Goal: Transaction & Acquisition: Book appointment/travel/reservation

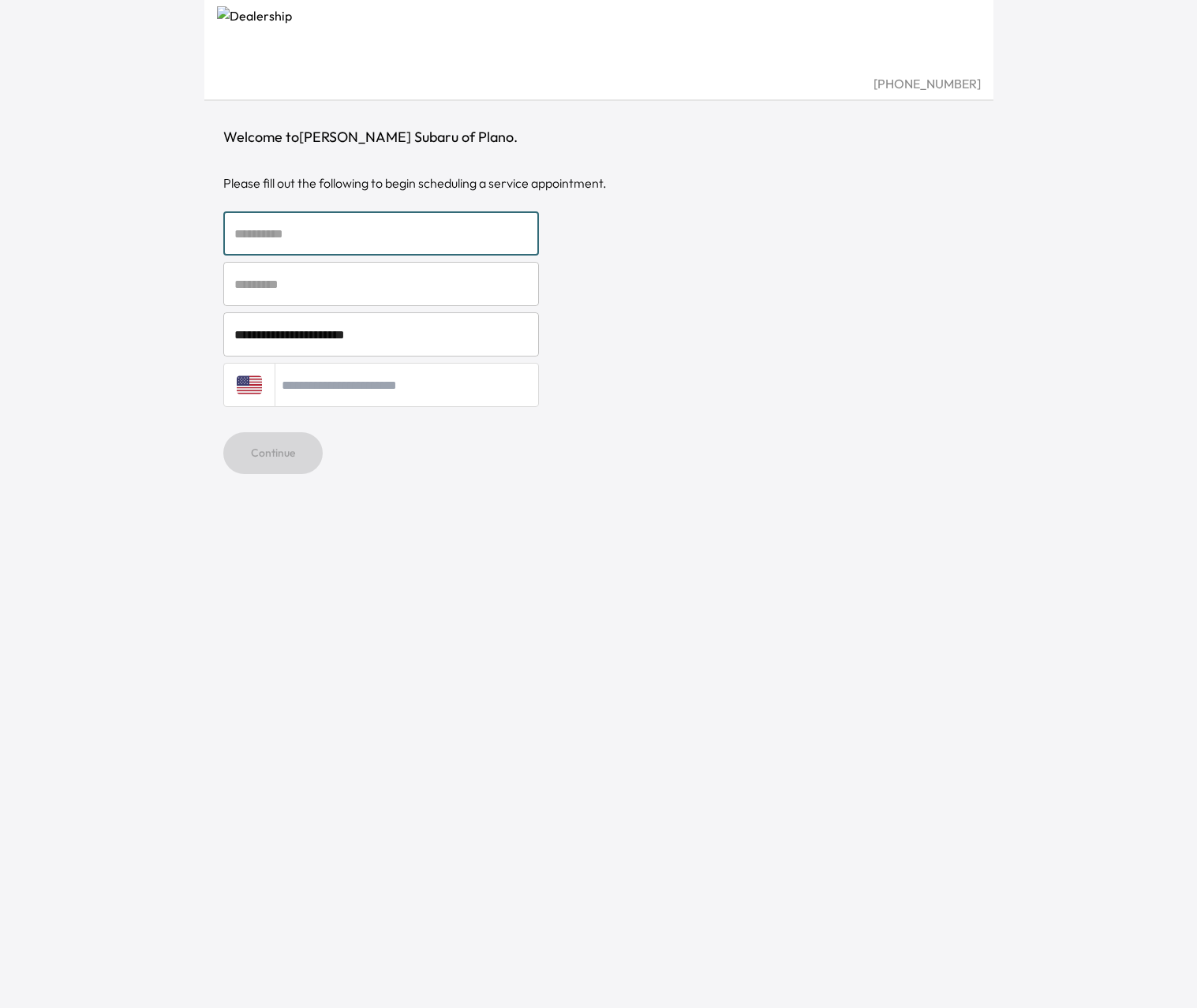
click at [299, 224] on input "text" at bounding box center [381, 233] width 316 height 44
type input "****"
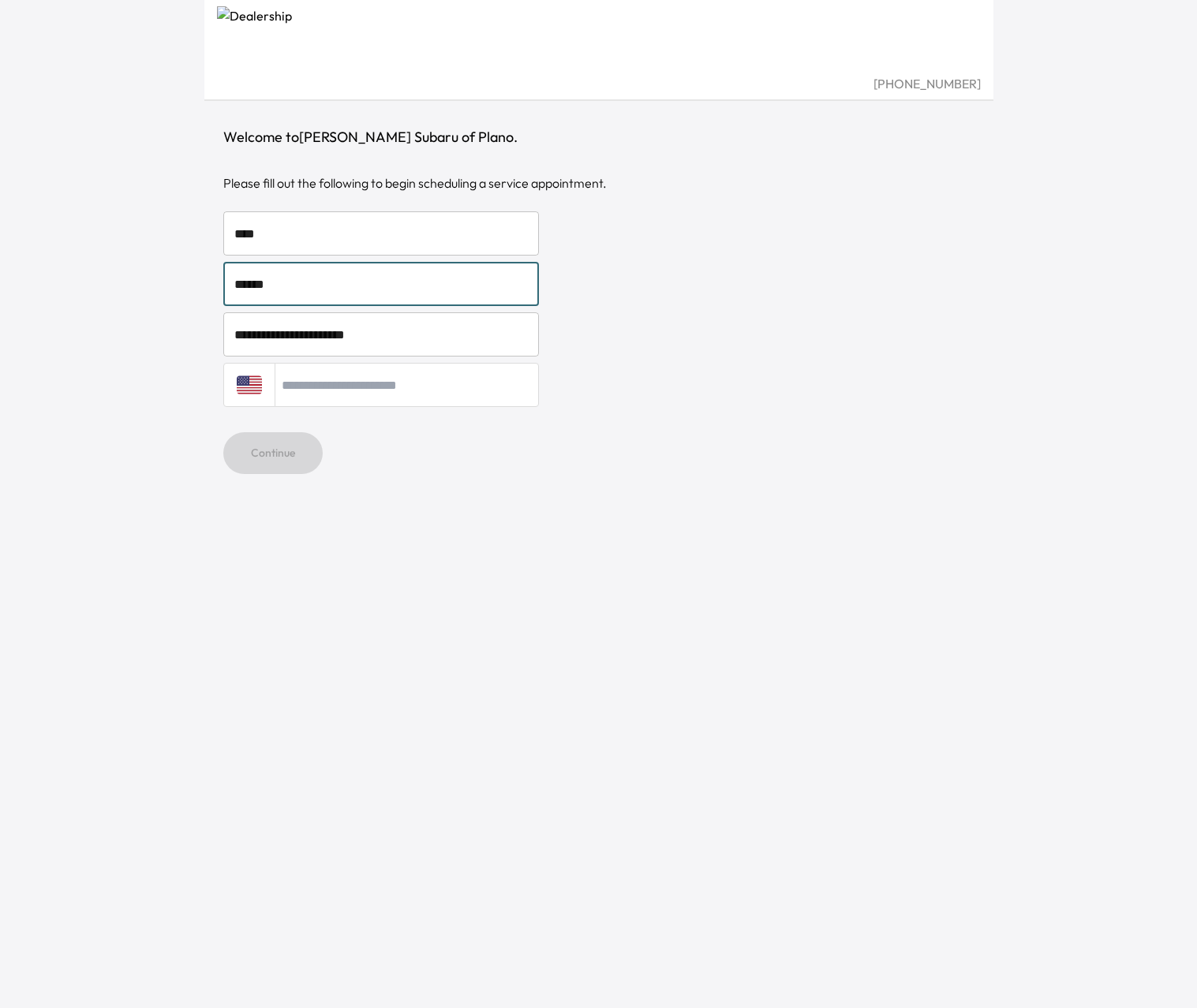
type input "******"
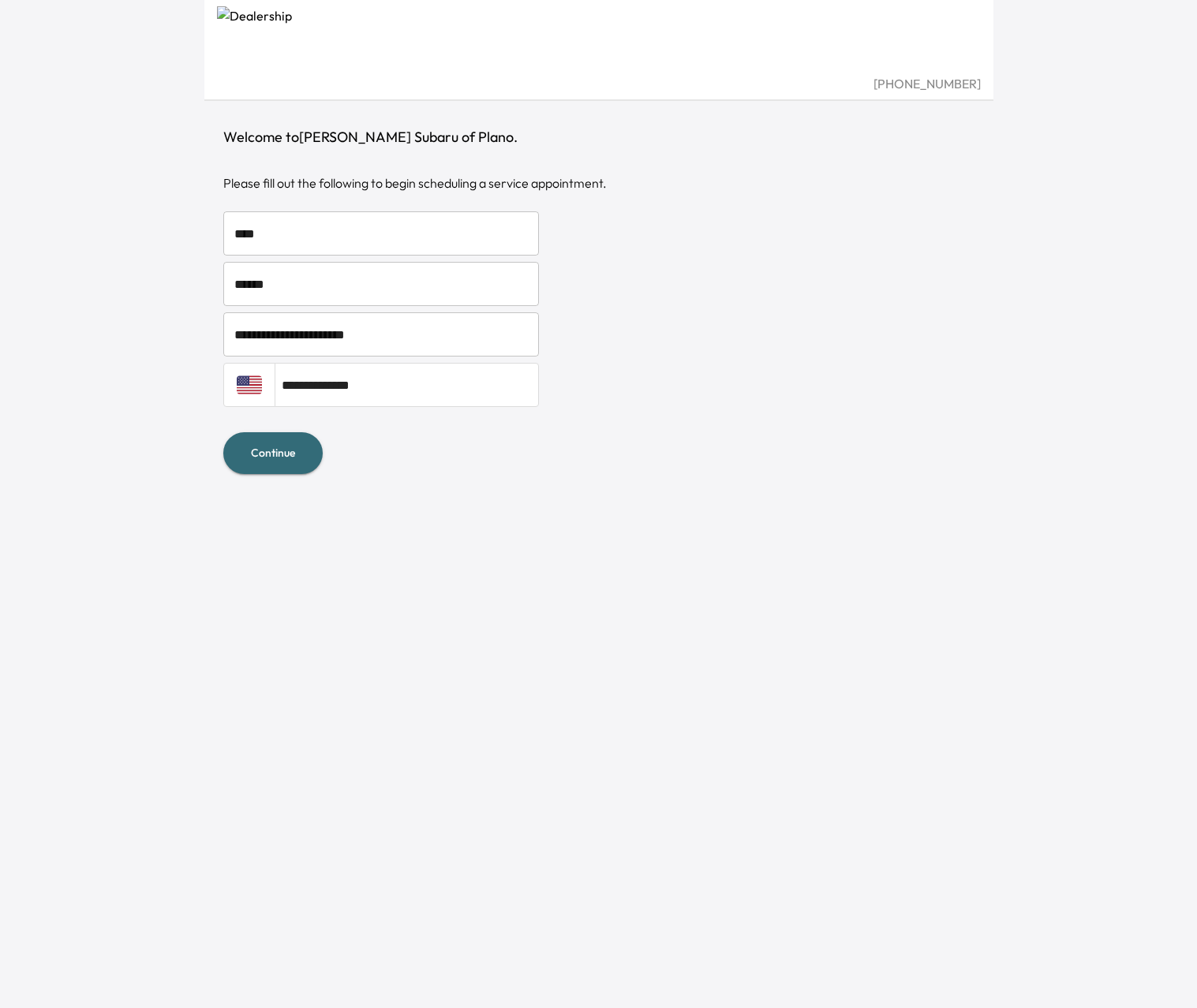
type input "**********"
click at [265, 459] on button "Continue" at bounding box center [272, 453] width 99 height 42
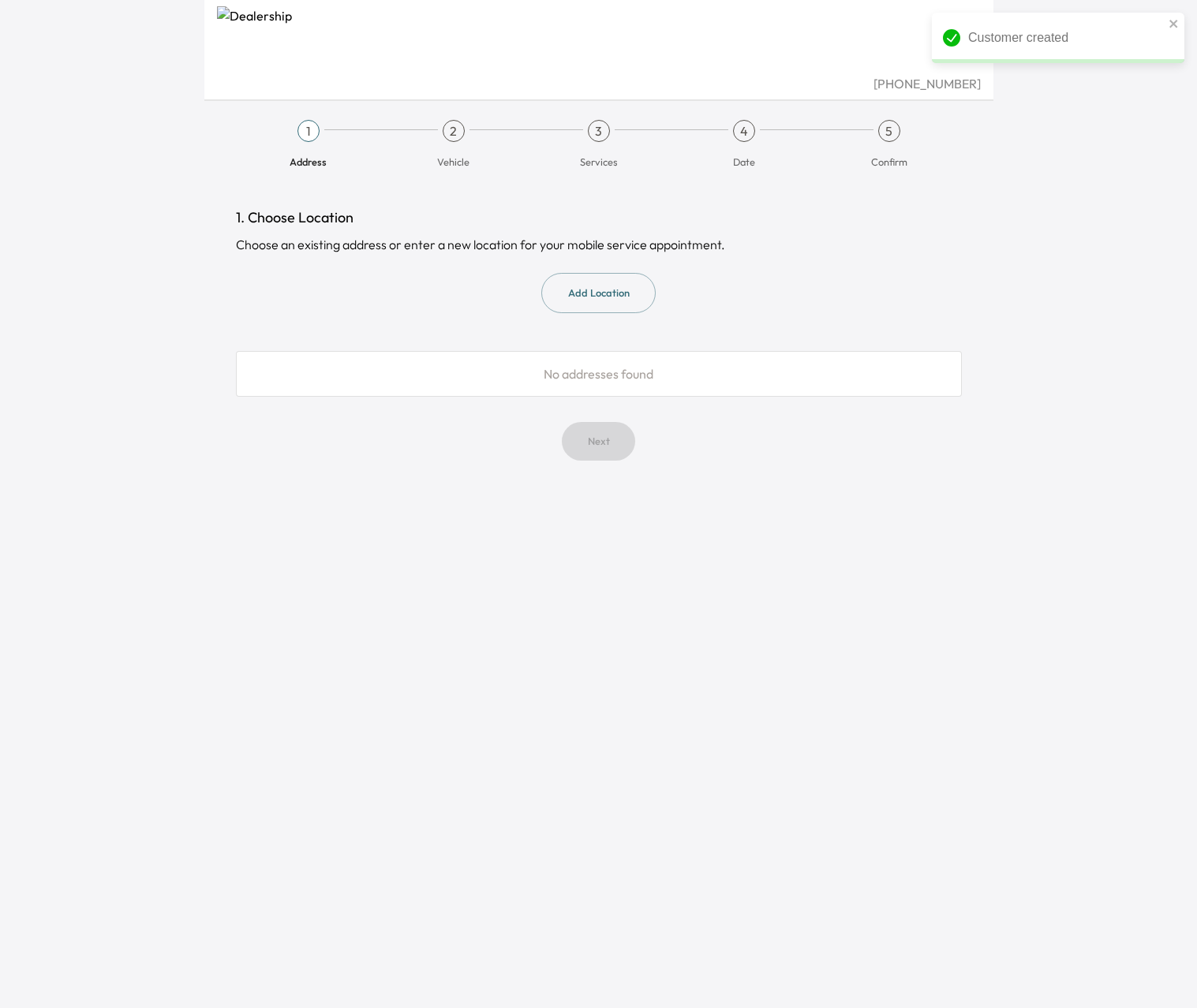
click at [576, 284] on button "Add Location" at bounding box center [598, 293] width 114 height 41
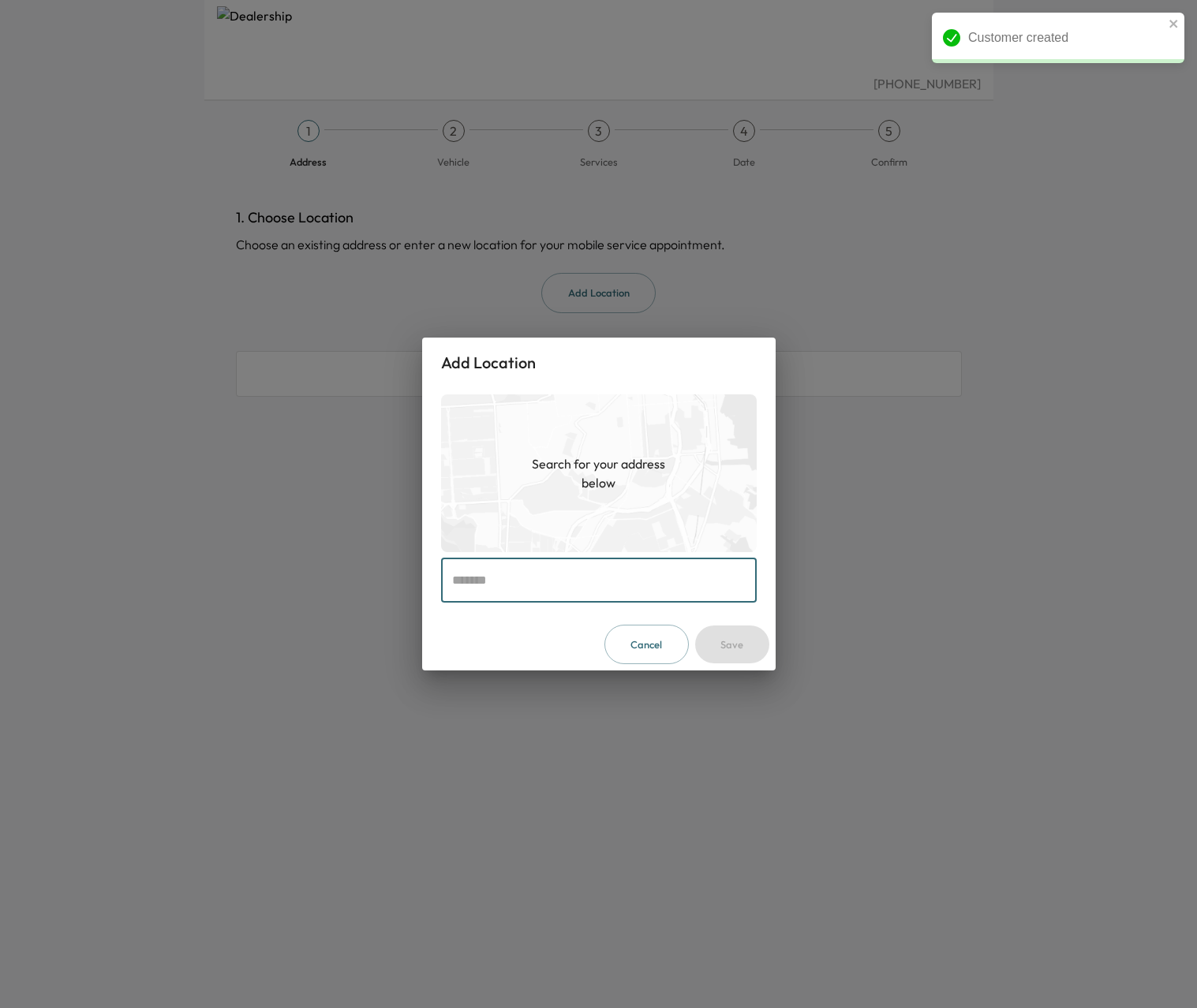
click at [483, 586] on input "text" at bounding box center [599, 580] width 316 height 44
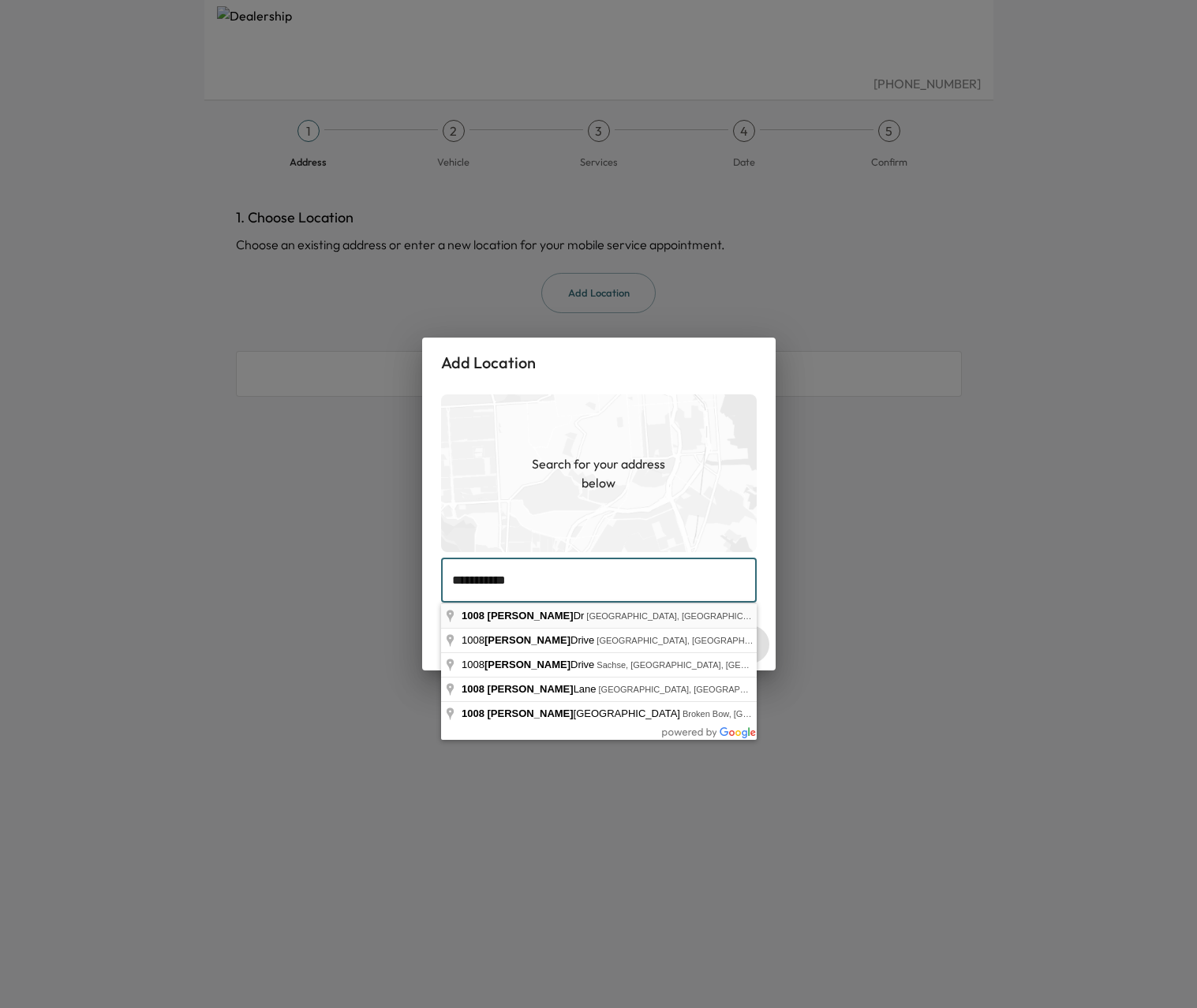
type input "**********"
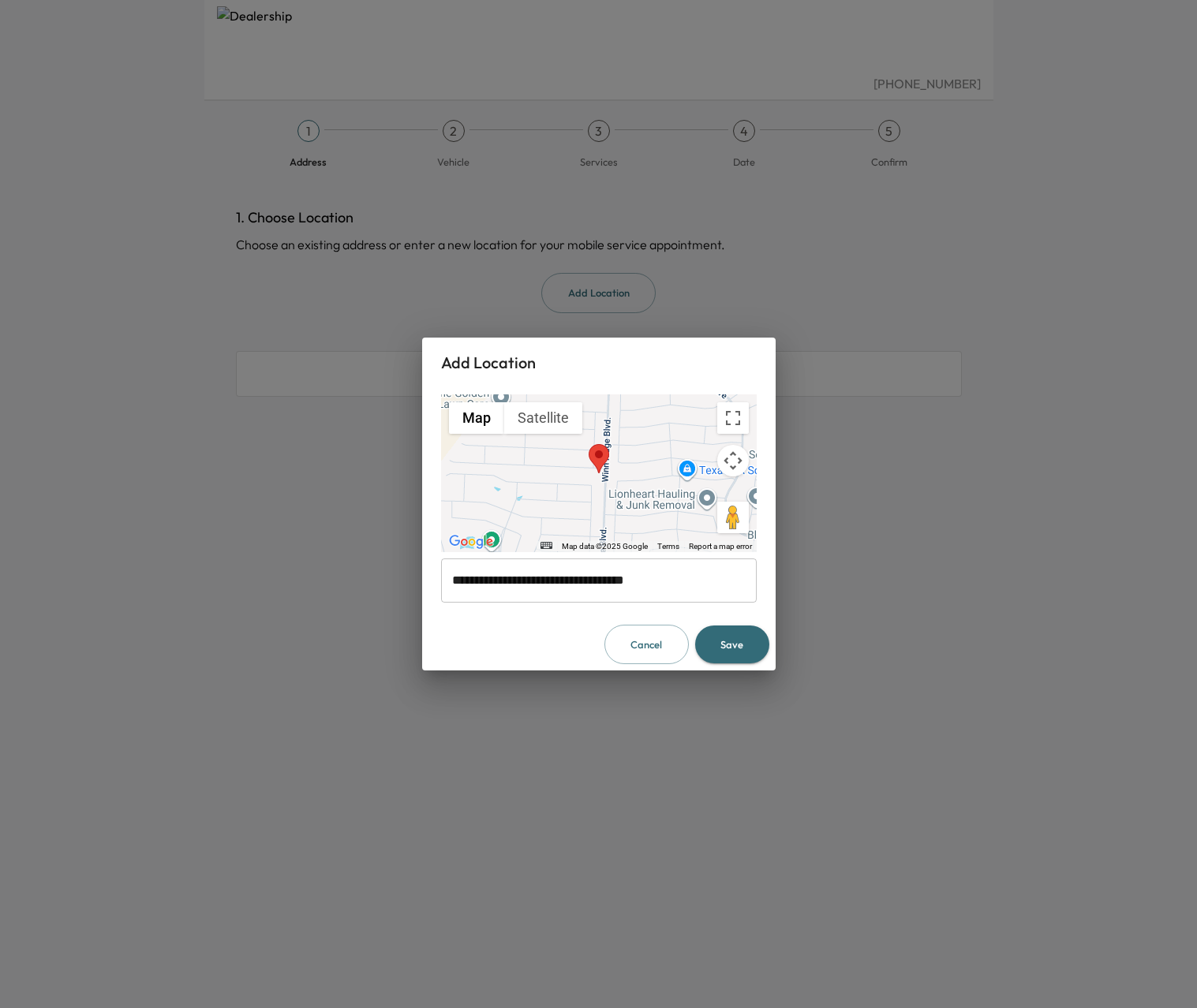
click at [728, 647] on button "Save" at bounding box center [732, 644] width 74 height 39
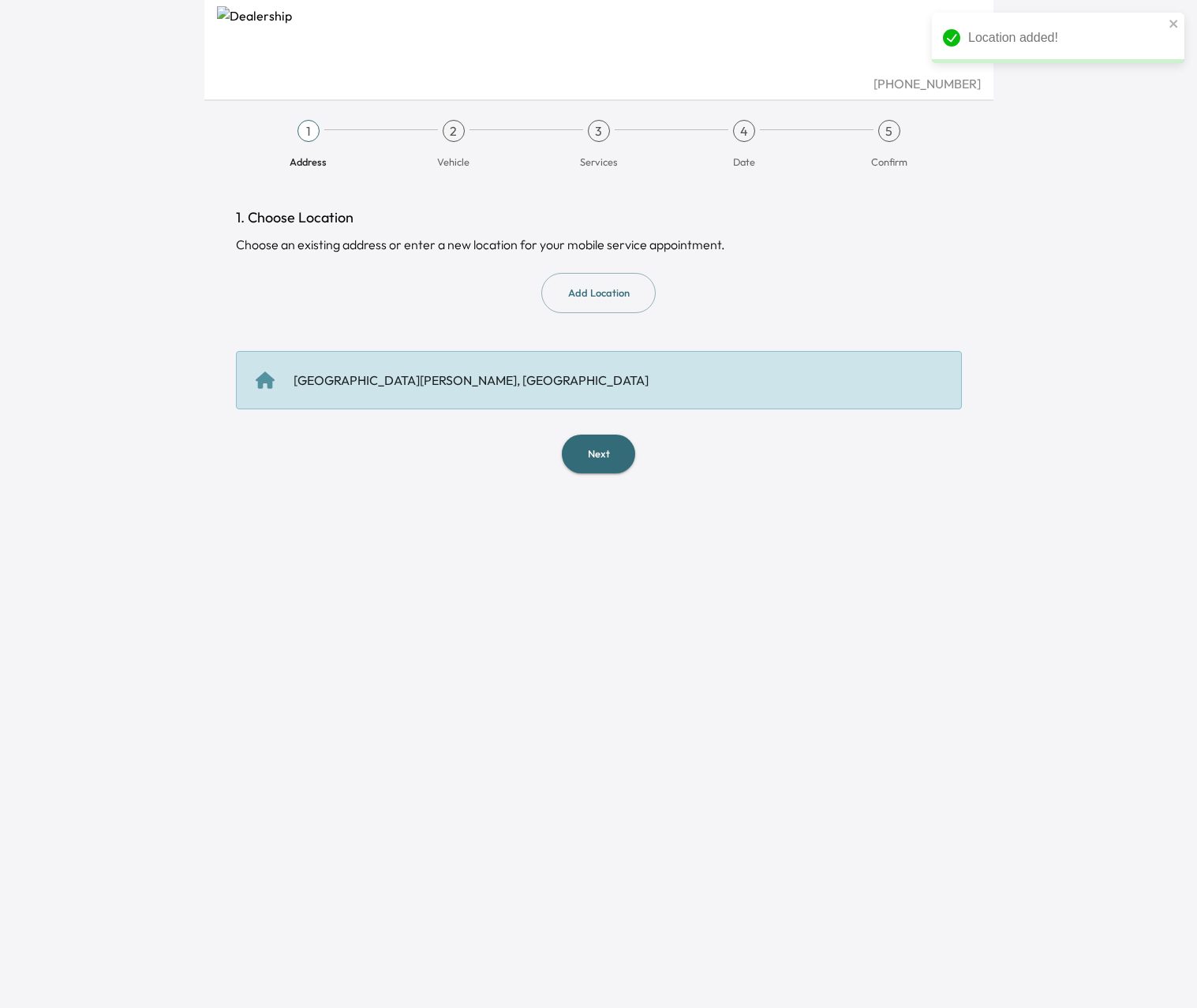
click at [602, 447] on button "Next" at bounding box center [599, 453] width 74 height 39
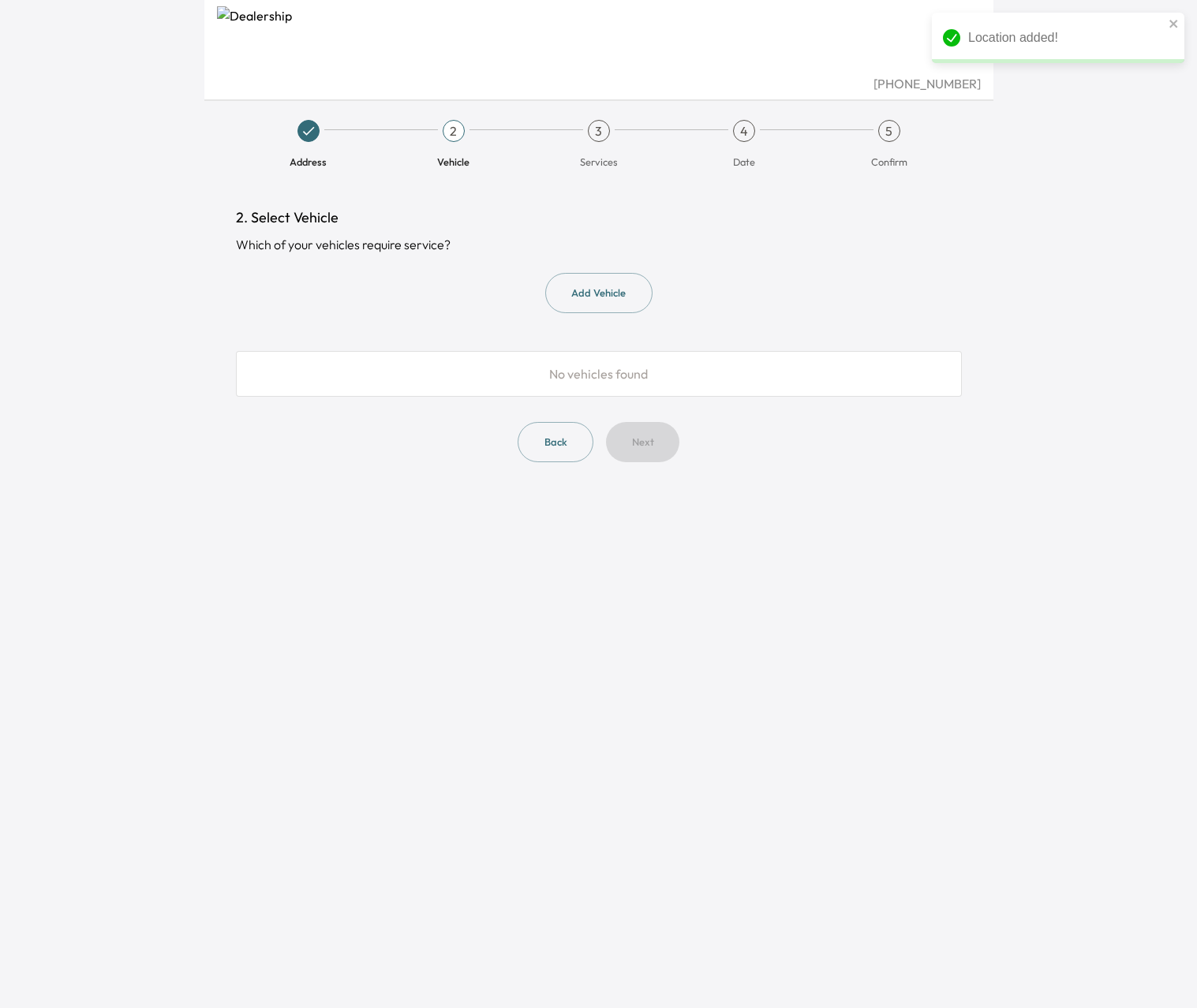
click at [632, 293] on button "Add Vehicle" at bounding box center [599, 293] width 108 height 41
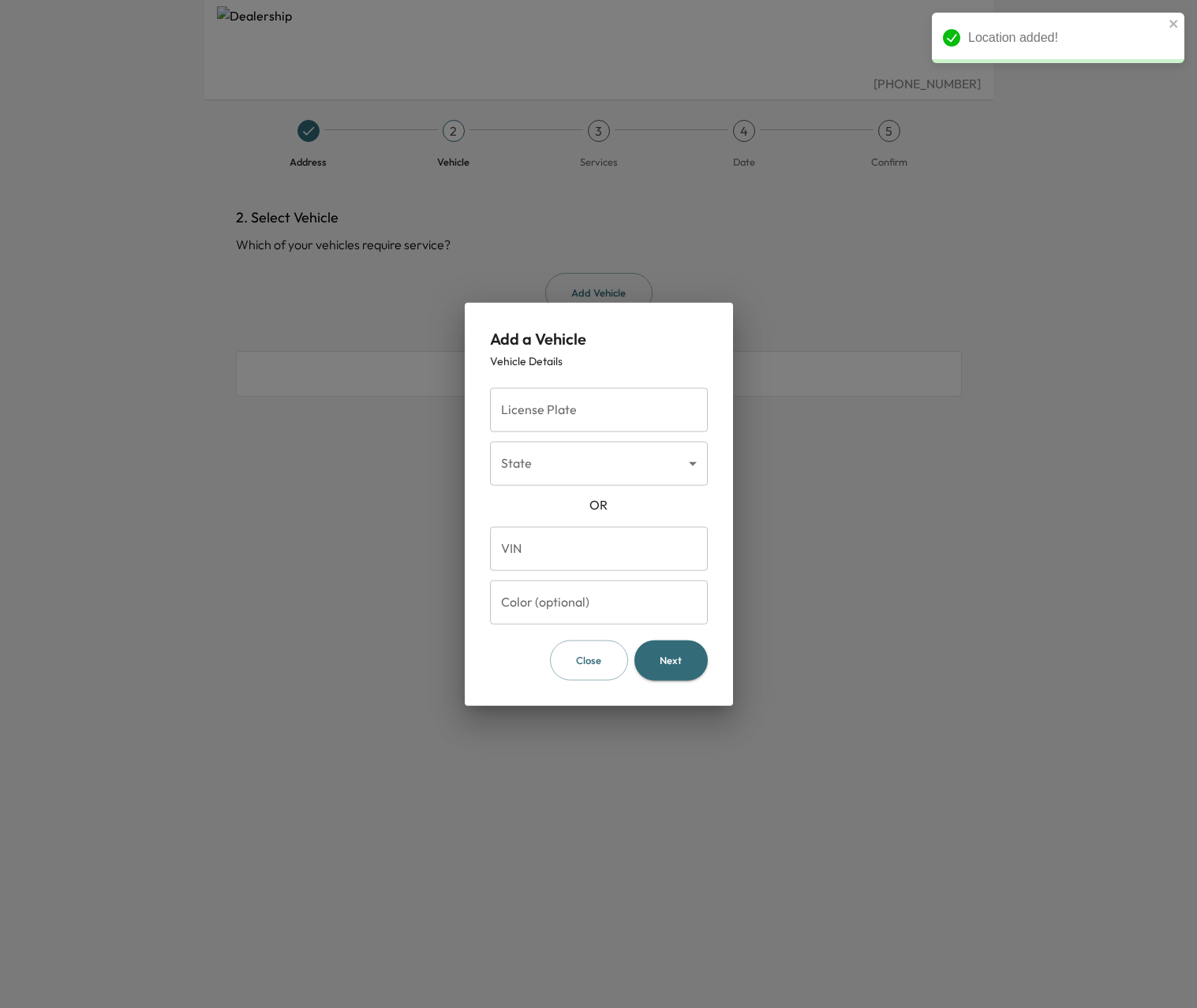
click at [634, 400] on input "License Plate" at bounding box center [599, 410] width 217 height 44
click at [575, 477] on body "Location added! [PHONE_NUMBER] Address 2 Vehicle 3 Services 4 Date 5 Confirm 2.…" at bounding box center [598, 504] width 1197 height 1008
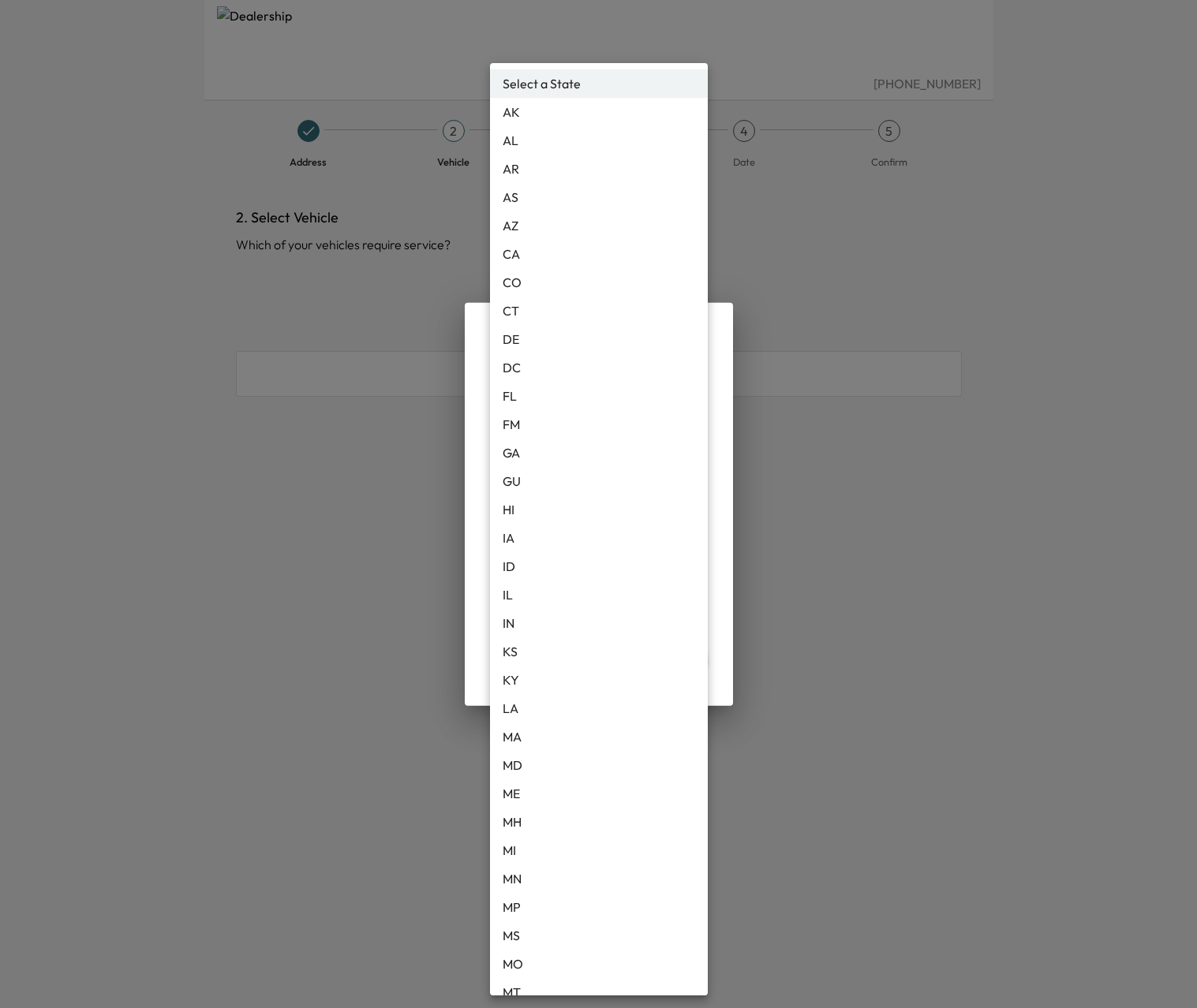
click at [468, 514] on div at bounding box center [598, 504] width 1197 height 1008
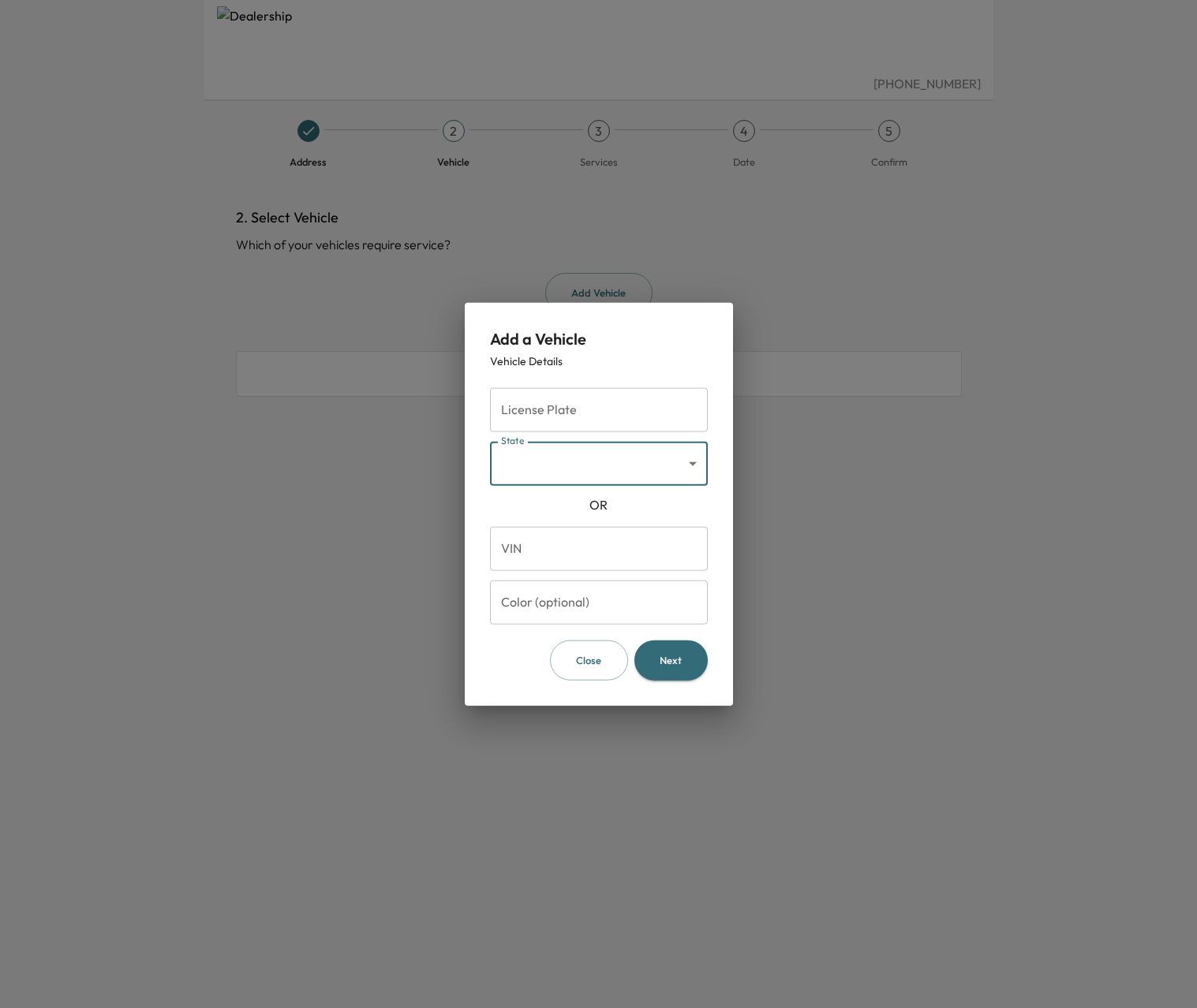
click at [515, 497] on div "OR" at bounding box center [599, 504] width 217 height 19
drag, startPoint x: 591, startPoint y: 402, endPoint x: 546, endPoint y: 396, distance: 45.4
click at [590, 402] on input "License Plate" at bounding box center [599, 410] width 217 height 44
type input "*"
click at [532, 471] on body "[PHONE_NUMBER] Address 2 Vehicle 3 Services 4 Date 5 Confirm 2. Select Vehicle …" at bounding box center [598, 504] width 1197 height 1008
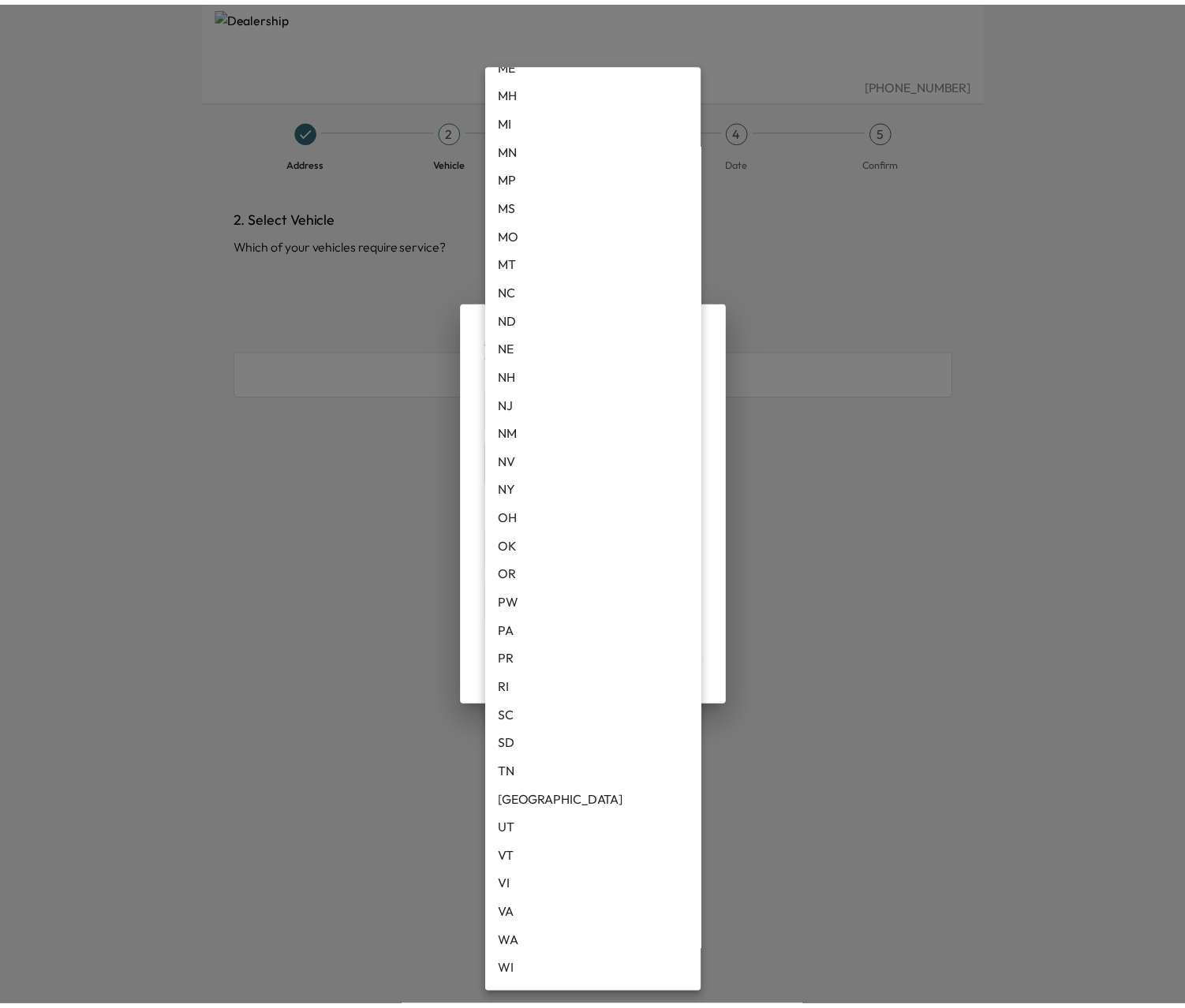
scroll to position [784, 0]
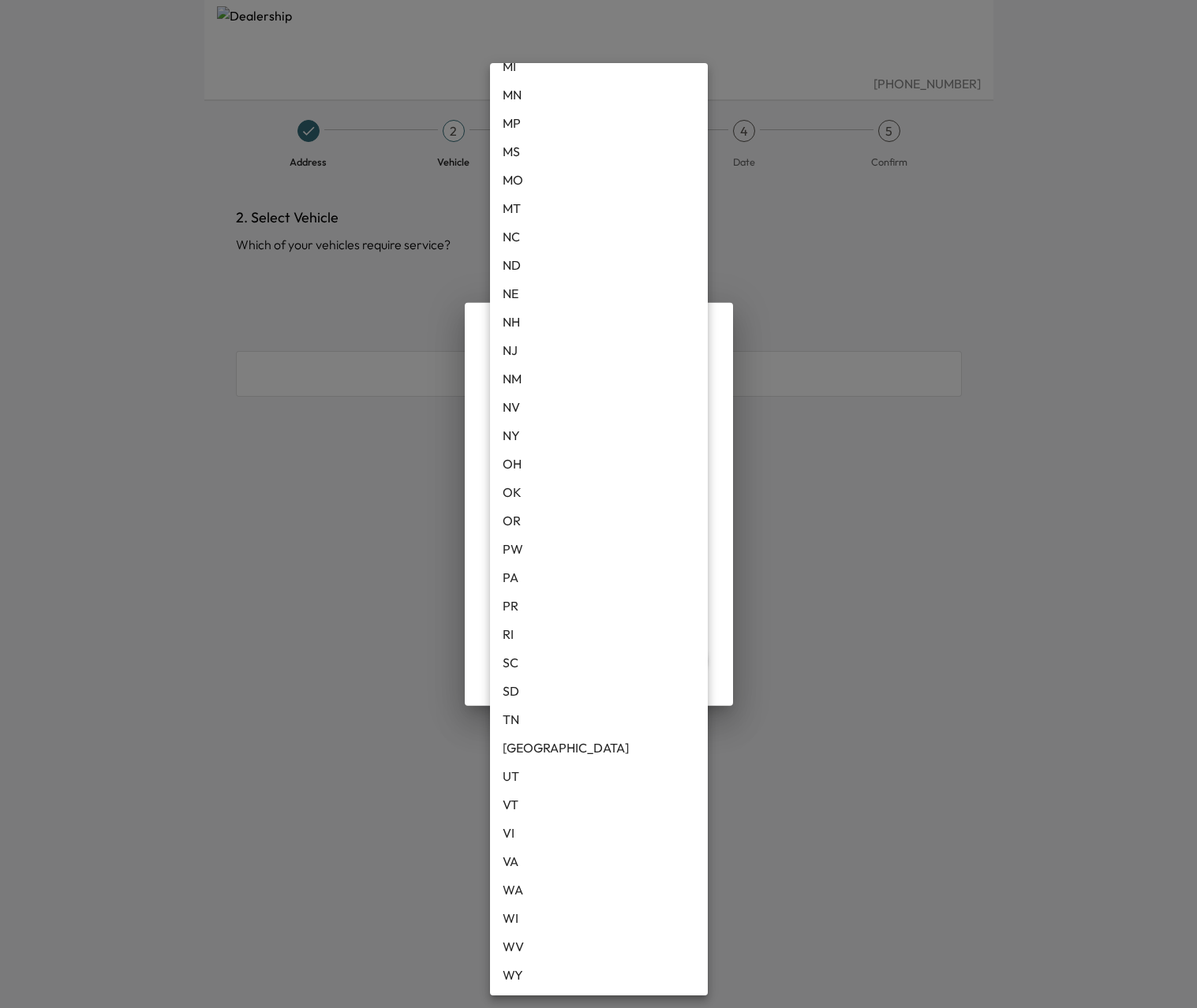
click at [533, 753] on li "[GEOGRAPHIC_DATA]" at bounding box center [599, 748] width 217 height 28
type input "**"
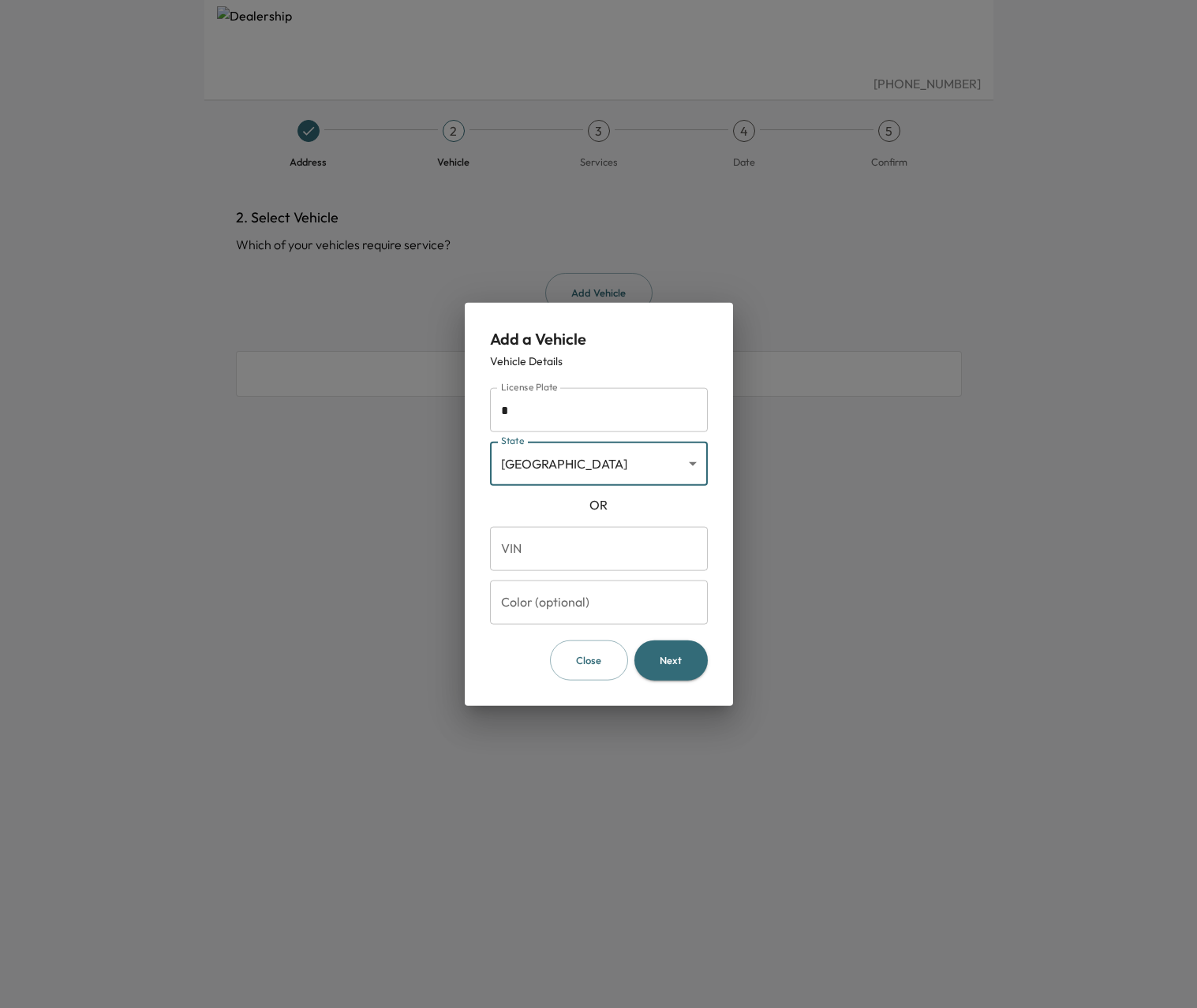
click at [572, 419] on input "*" at bounding box center [599, 410] width 217 height 44
type input "*******"
click at [539, 511] on div "OR" at bounding box center [599, 504] width 217 height 19
click at [678, 661] on button "Next" at bounding box center [671, 660] width 74 height 41
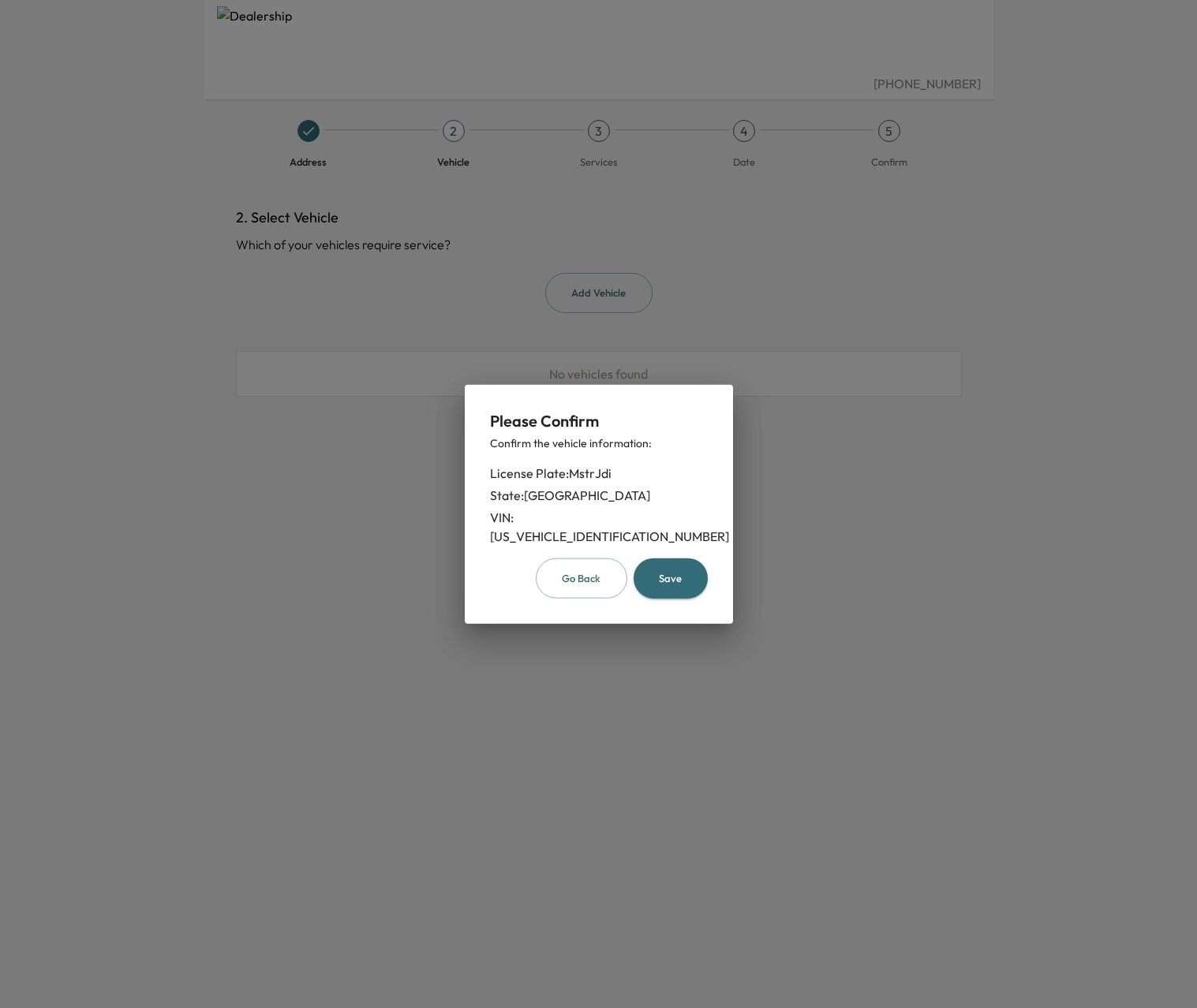
click at [694, 568] on button "Save" at bounding box center [671, 578] width 74 height 41
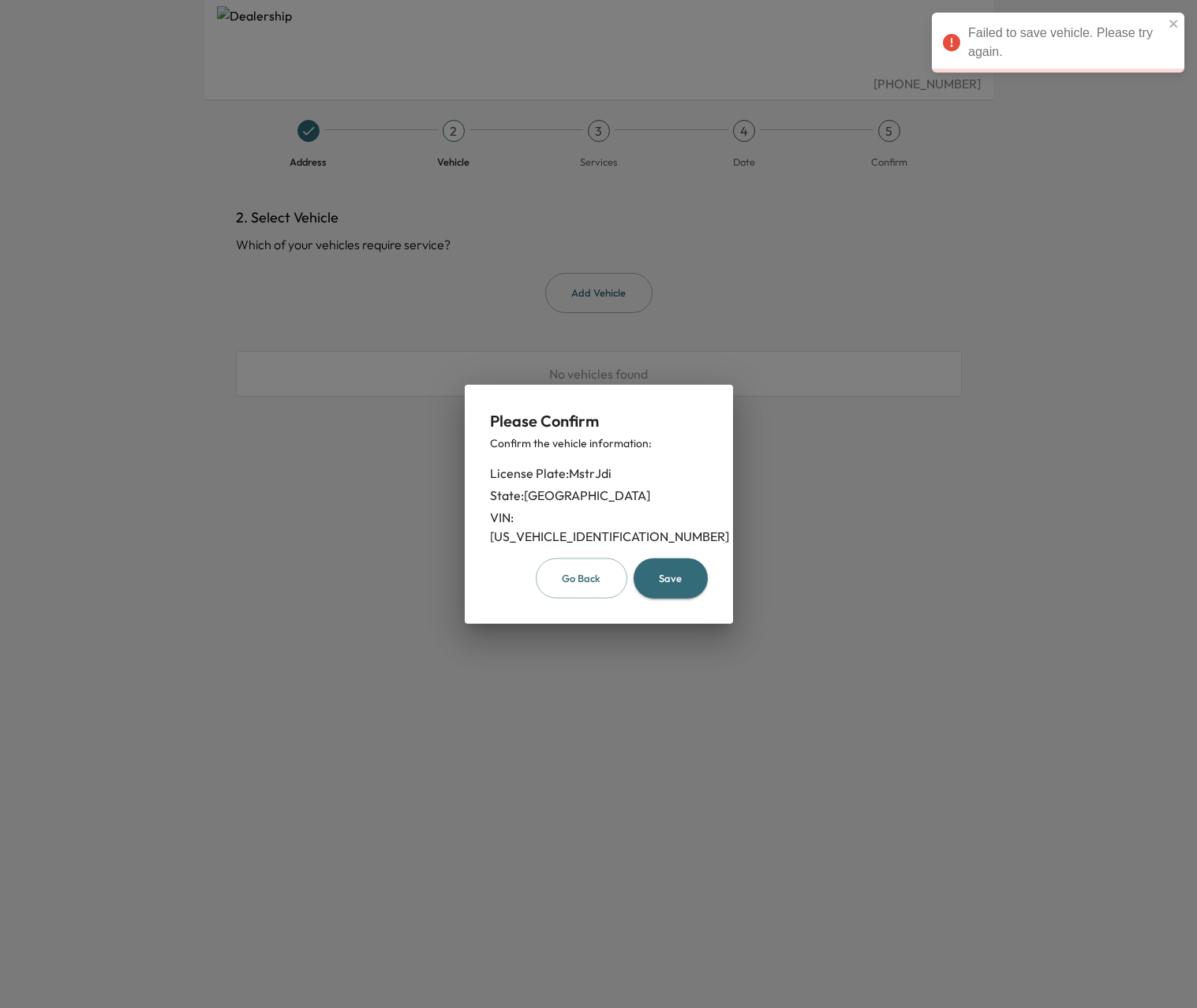
click at [655, 574] on button "Save" at bounding box center [671, 578] width 74 height 41
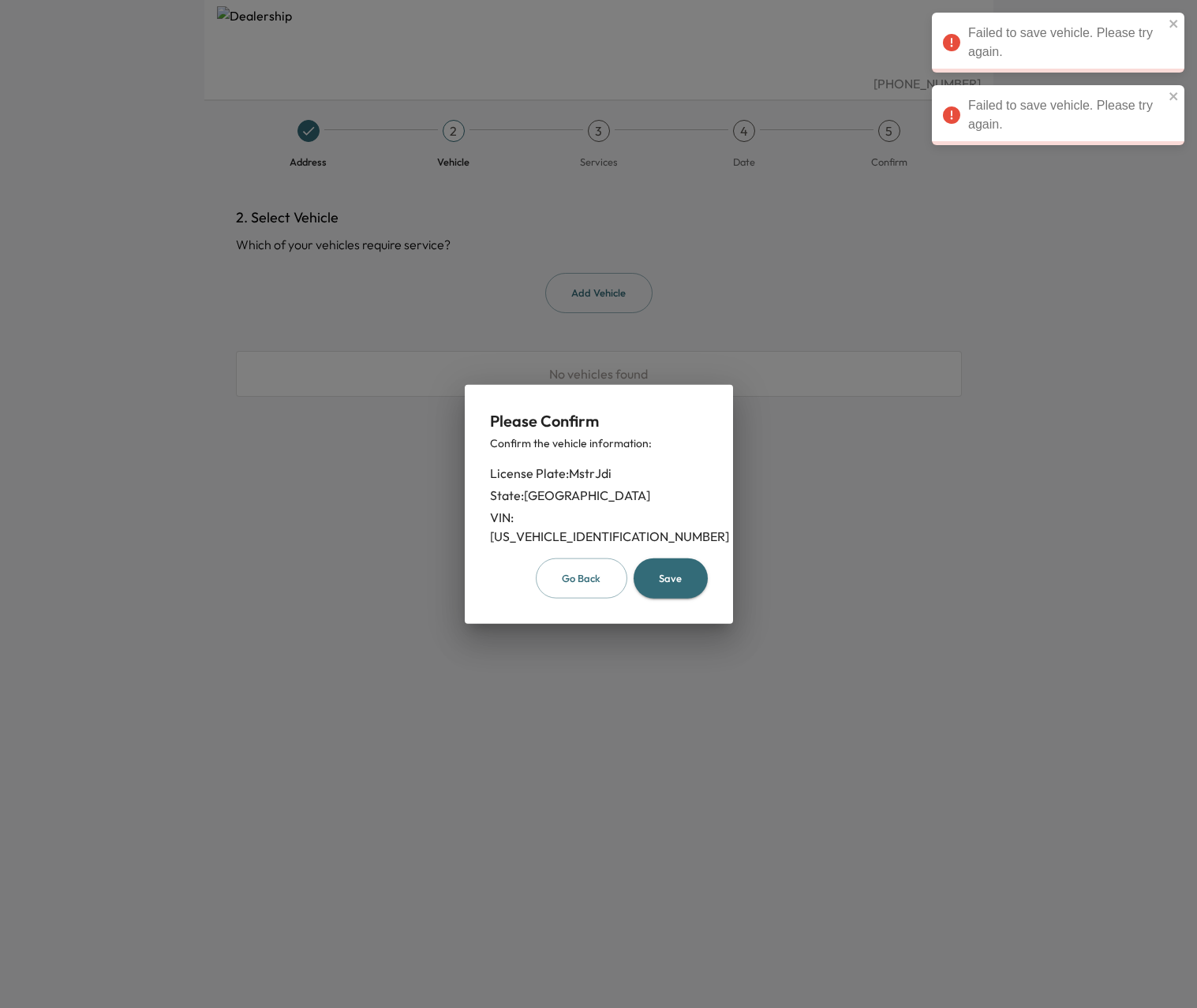
click at [603, 562] on button "Go Back" at bounding box center [581, 578] width 92 height 41
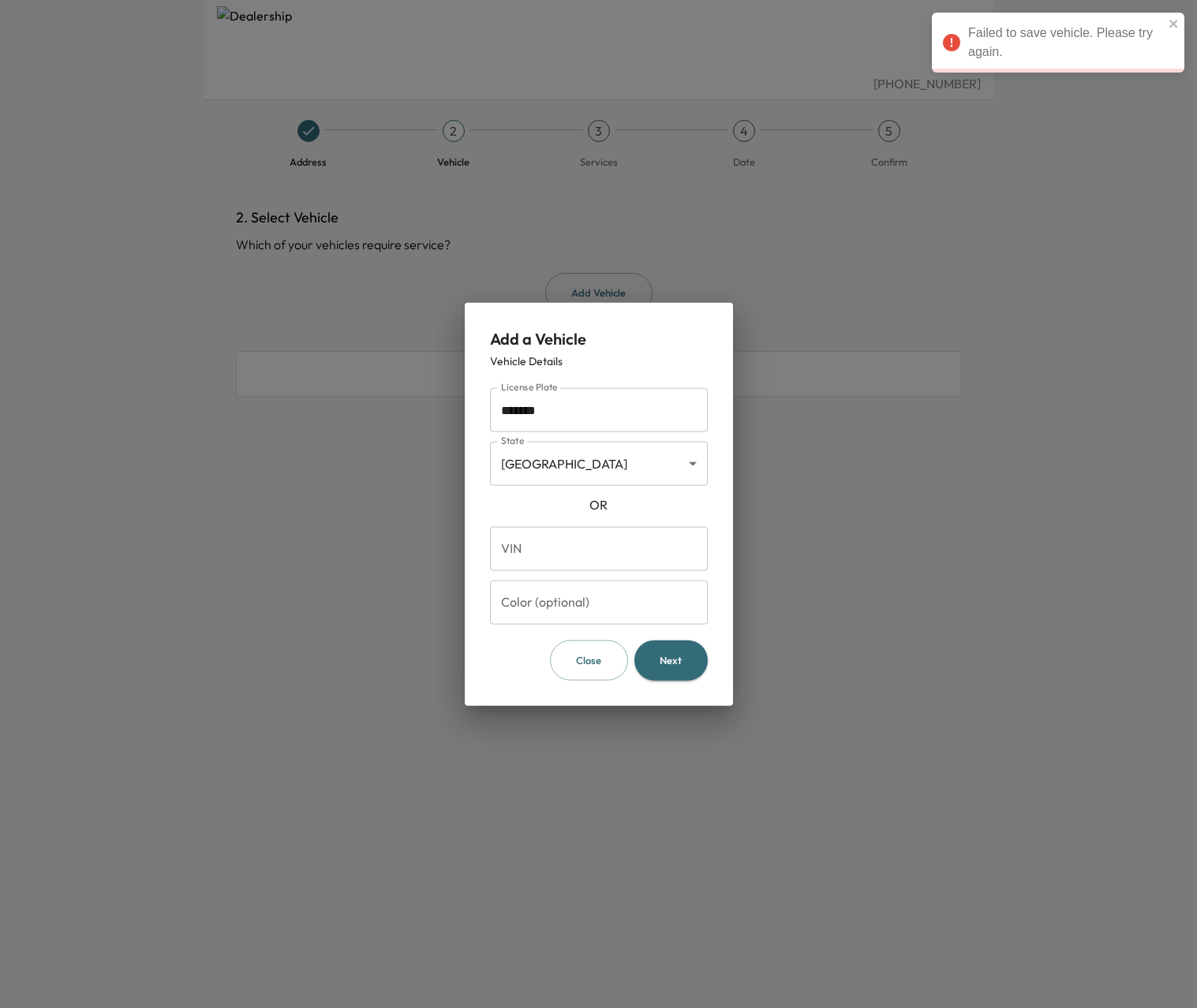
click at [599, 423] on input "*******" at bounding box center [599, 410] width 217 height 44
click at [598, 423] on input "*******" at bounding box center [599, 410] width 217 height 44
click at [634, 496] on div "OR" at bounding box center [599, 504] width 217 height 19
click at [607, 421] on input "License Plate" at bounding box center [599, 410] width 217 height 44
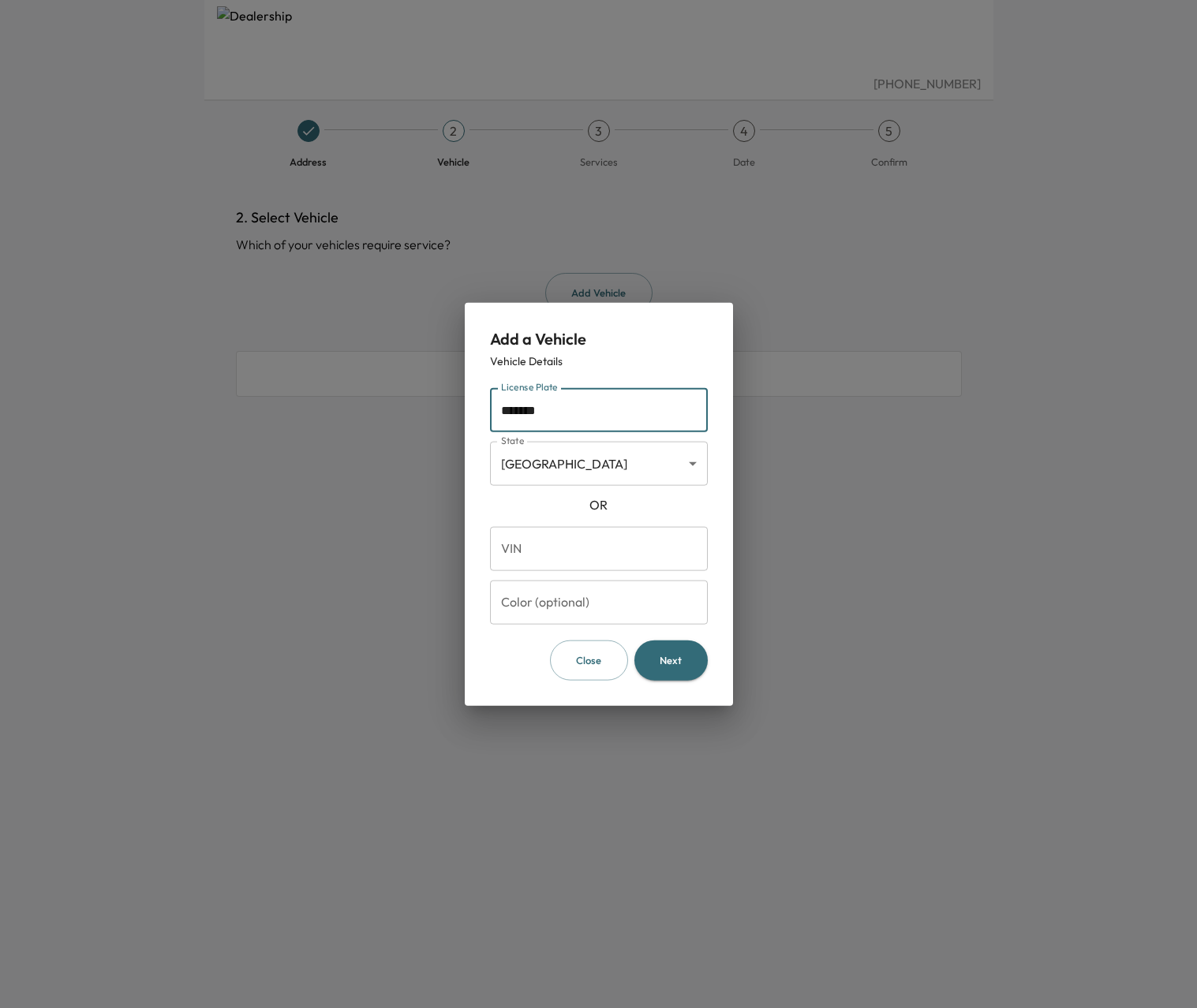
type input "*******"
click at [669, 659] on button "Next" at bounding box center [671, 660] width 74 height 41
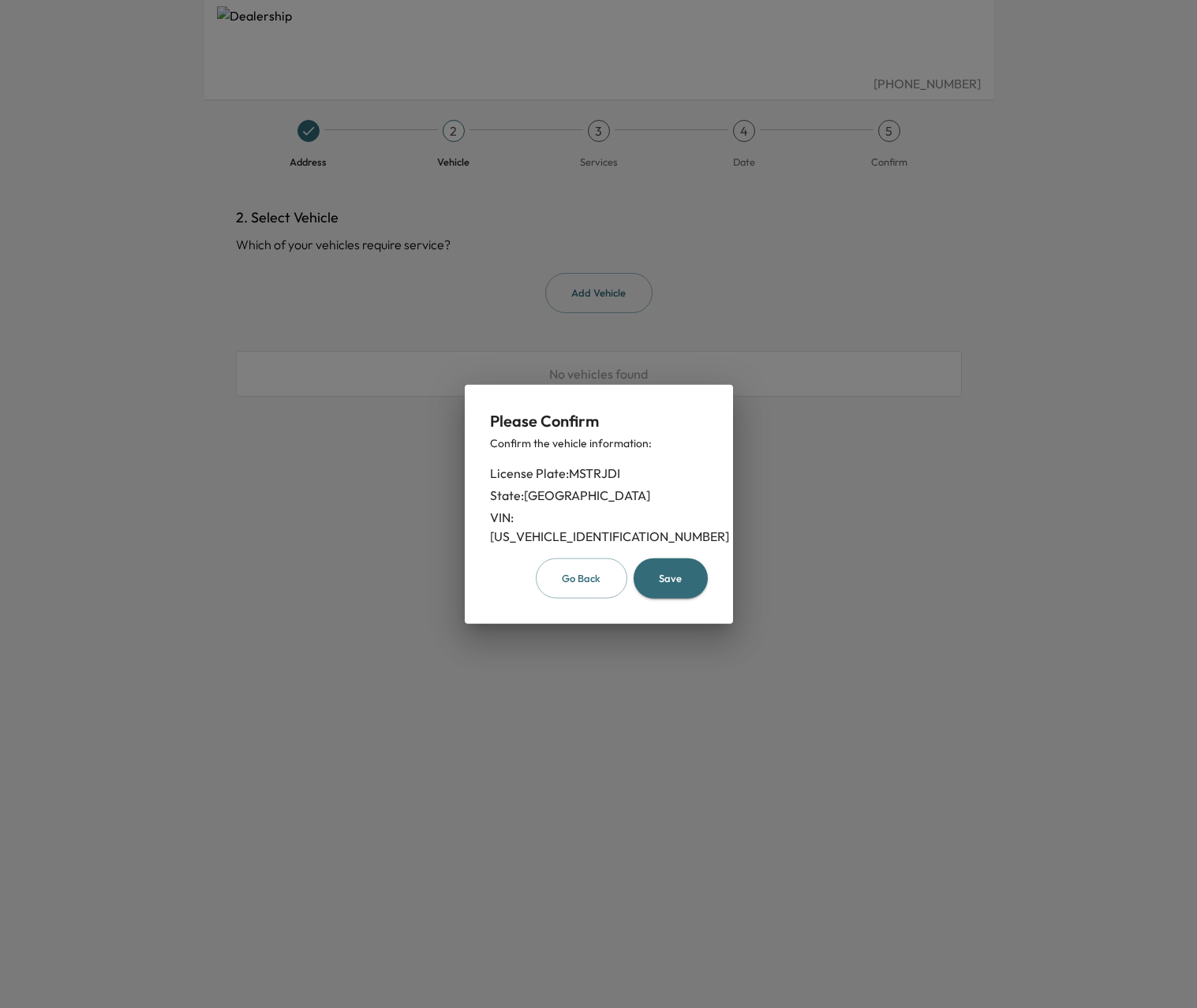
click at [664, 572] on button "Save" at bounding box center [671, 578] width 74 height 41
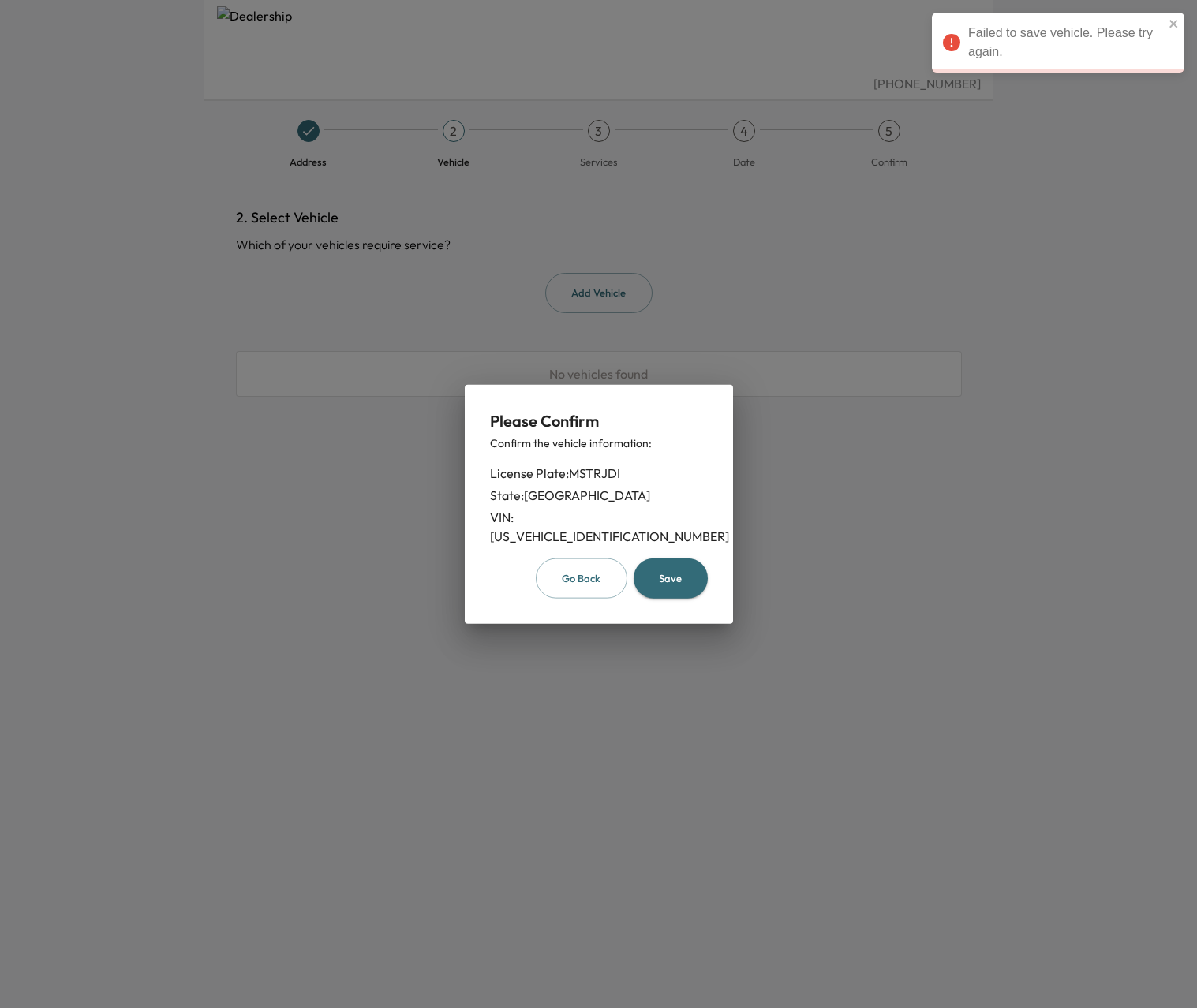
click at [600, 530] on div "VIN: [US_VEHICLE_IDENTIFICATION_NUMBER]" at bounding box center [599, 527] width 217 height 38
click at [601, 528] on div "VIN: [US_VEHICLE_IDENTIFICATION_NUMBER]" at bounding box center [599, 527] width 217 height 38
copy div "[US_VEHICLE_IDENTIFICATION_NUMBER]"
click at [610, 575] on button "Go Back" at bounding box center [581, 578] width 92 height 41
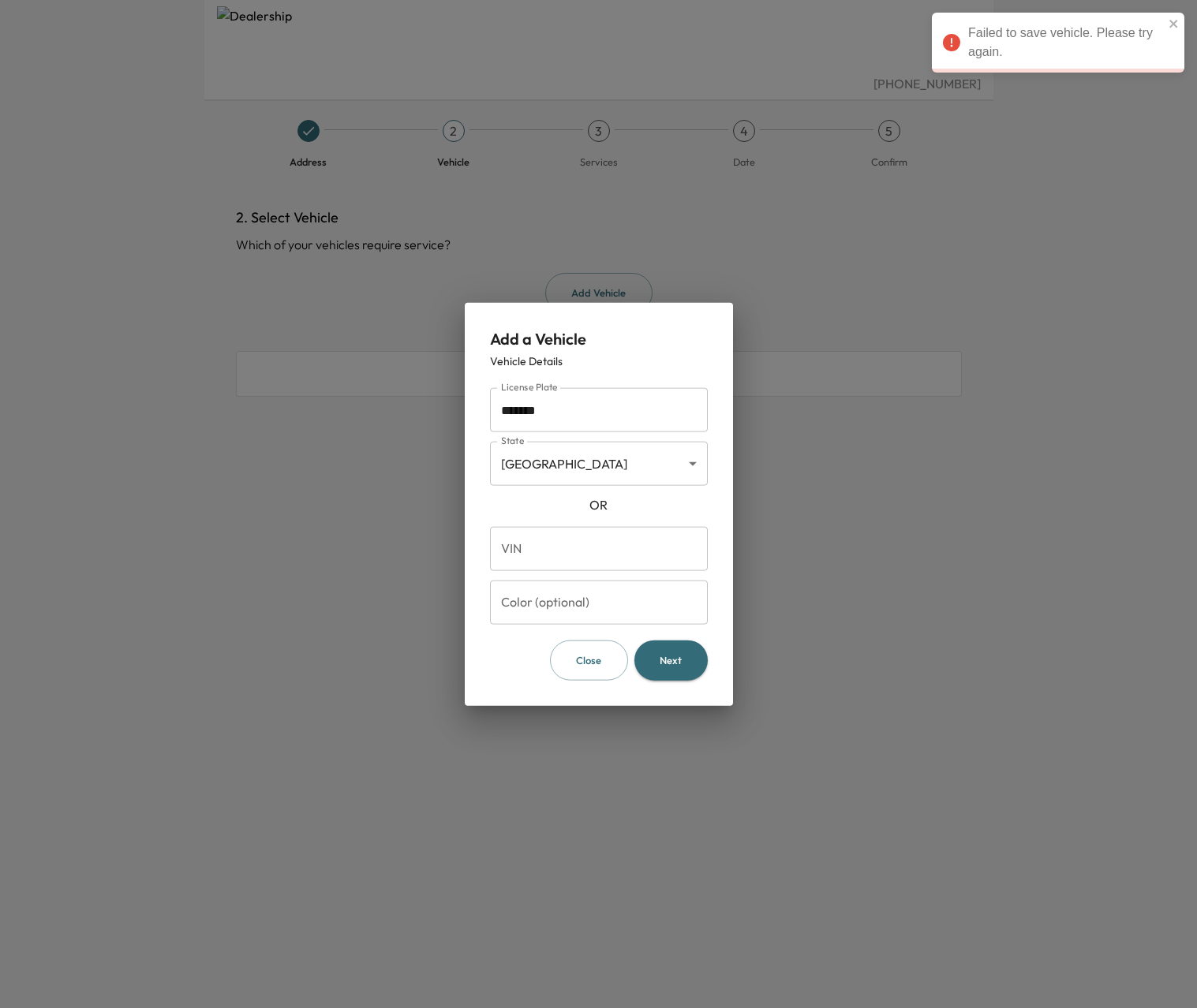
click at [599, 606] on input "Color (optional)" at bounding box center [599, 603] width 217 height 44
click at [593, 556] on input "VIN" at bounding box center [599, 549] width 217 height 44
paste input "**********"
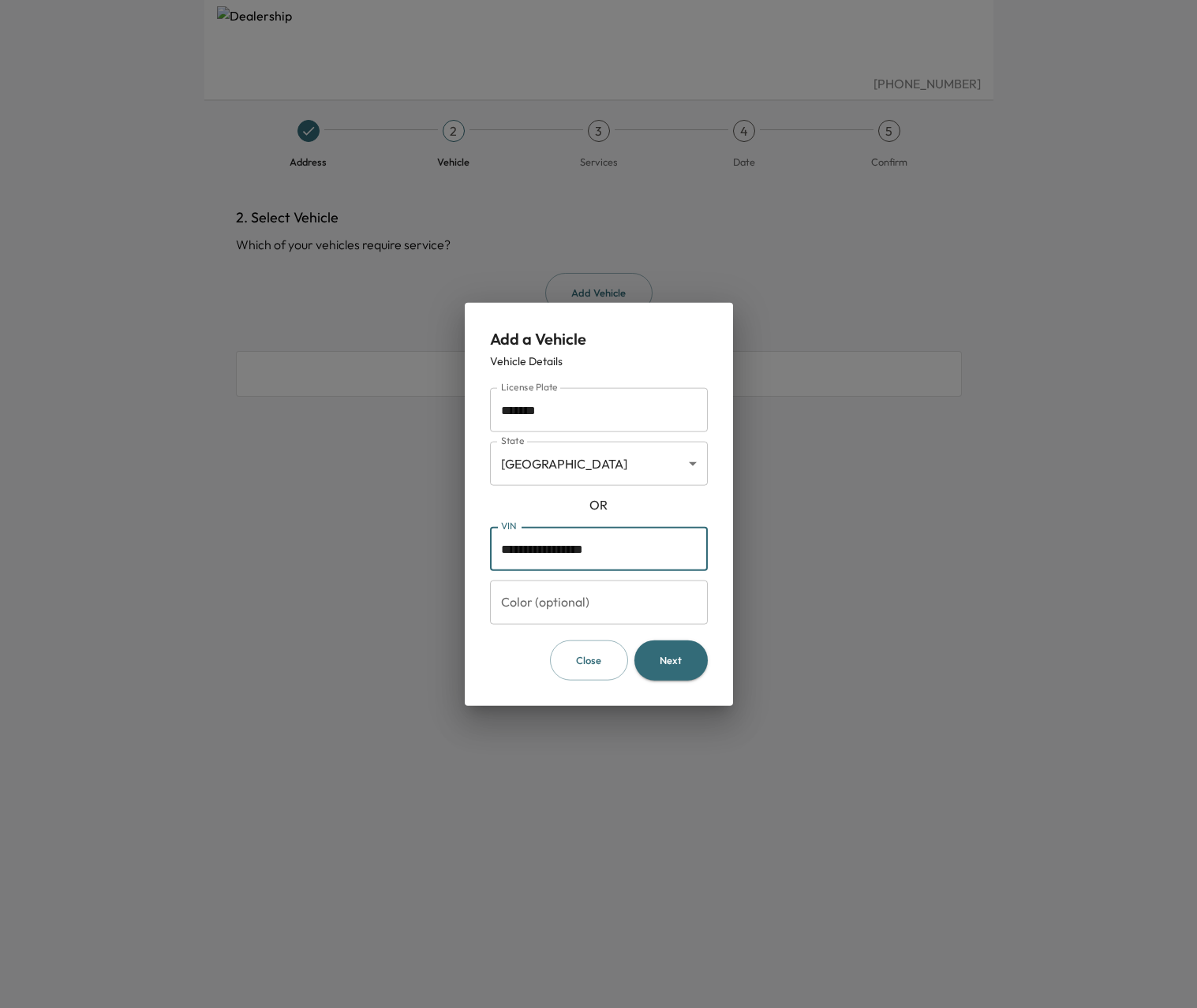
type input "**********"
click at [653, 504] on div "OR" at bounding box center [599, 504] width 217 height 19
click at [672, 655] on button "Next" at bounding box center [671, 660] width 74 height 41
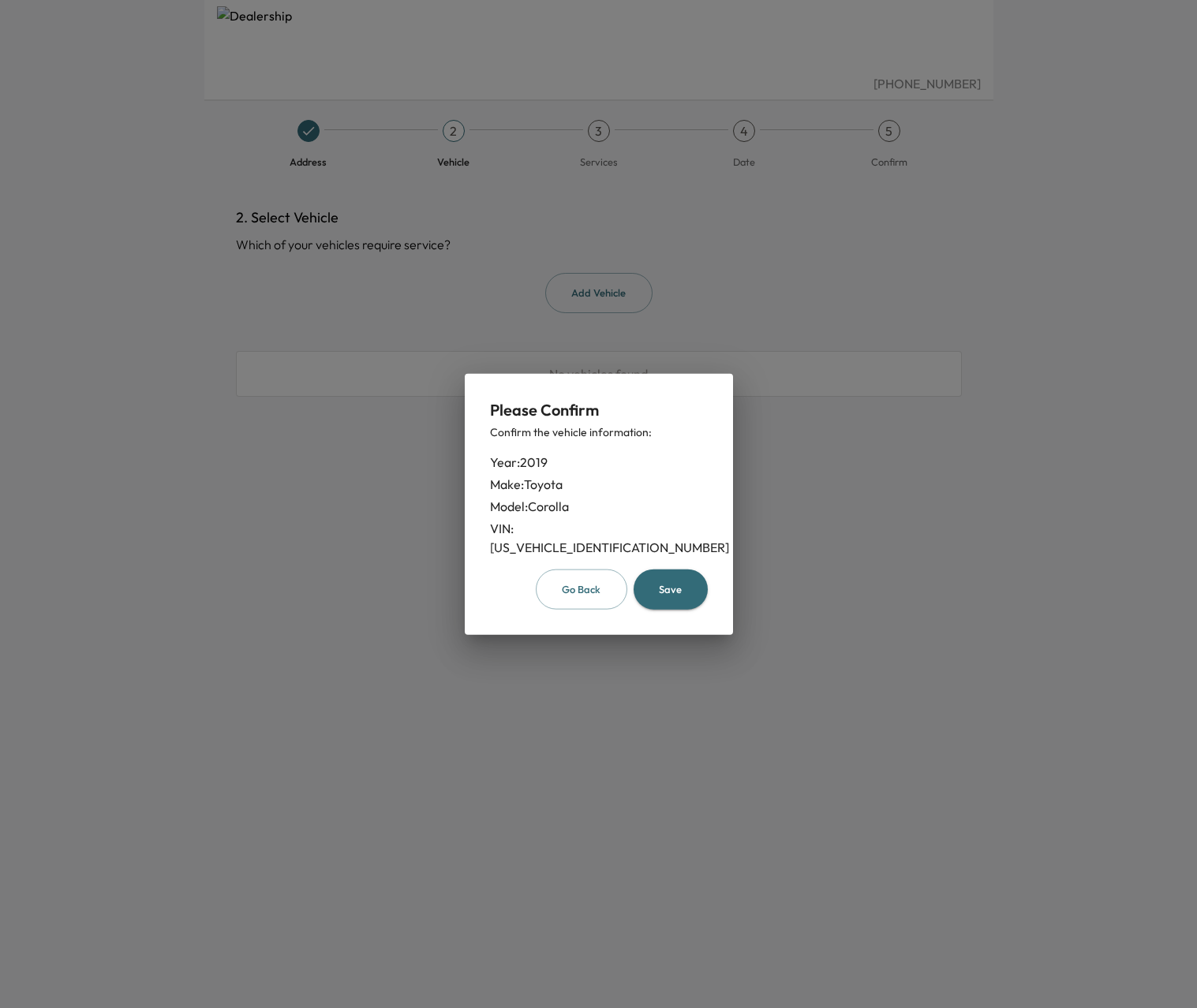
click at [675, 582] on button "Save" at bounding box center [671, 589] width 74 height 41
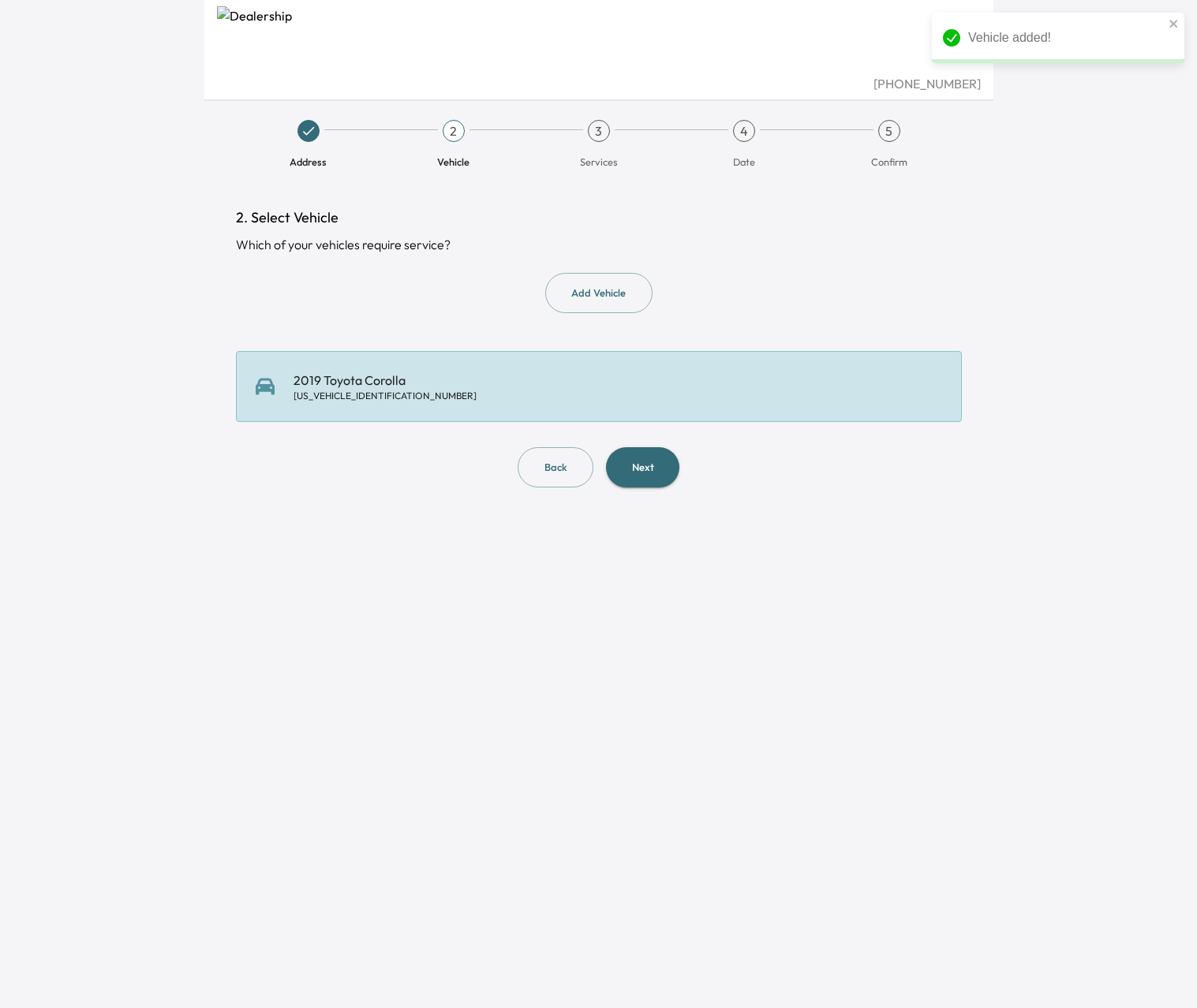
click at [637, 466] on button "Next" at bounding box center [642, 467] width 74 height 41
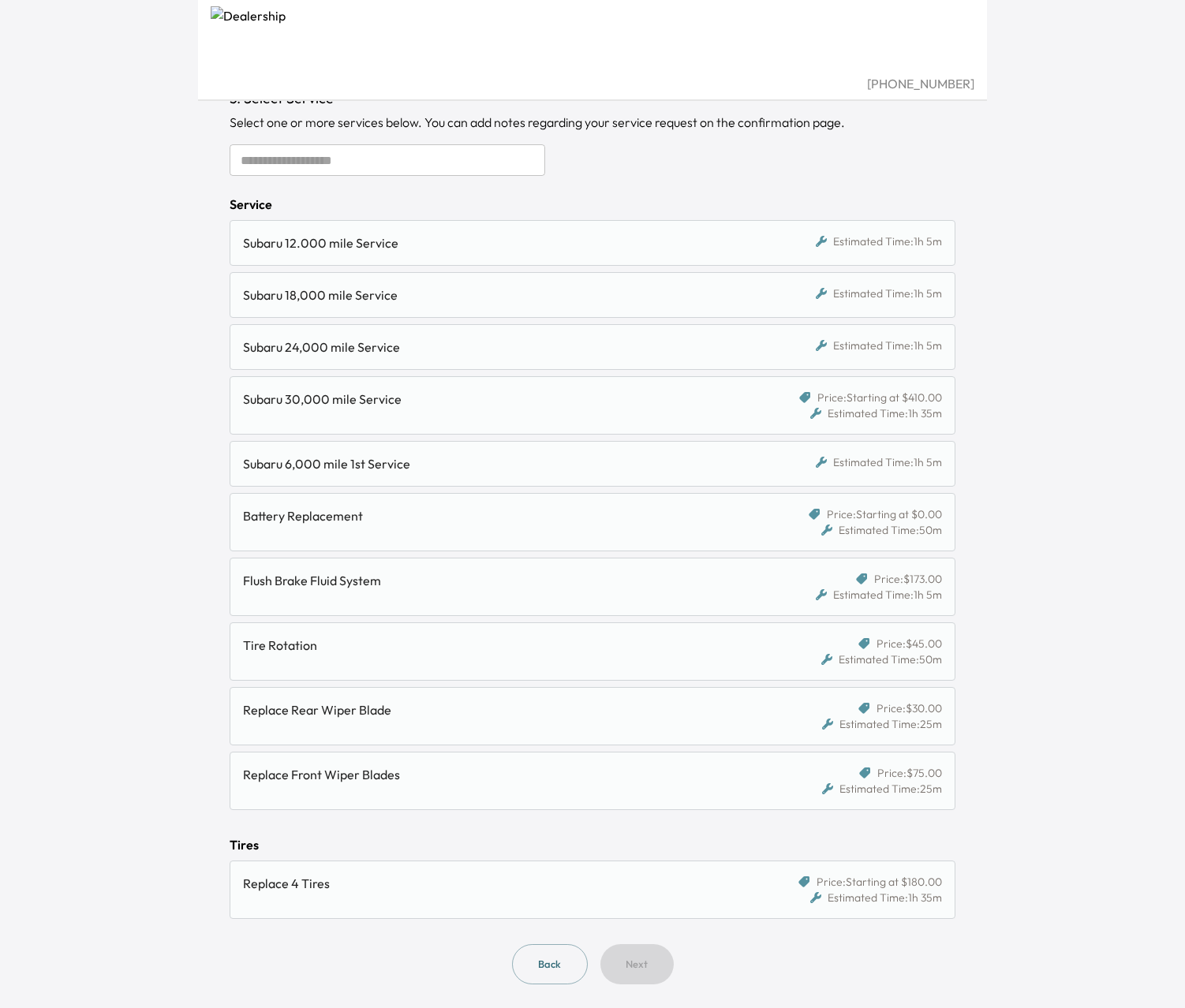
scroll to position [121, 0]
click at [972, 875] on div "Address Vehicle 3 Services 4 Date 5 Confirm 3. Select Service Select one or mor…" at bounding box center [592, 443] width 789 height 1129
drag, startPoint x: 942, startPoint y: 887, endPoint x: 884, endPoint y: 855, distance: 66.2
click at [884, 855] on div "Tires Replace 4 Tires Price: Starting at $180.00 Estimated Time: 1h 35m" at bounding box center [592, 876] width 726 height 84
drag, startPoint x: 885, startPoint y: 849, endPoint x: 969, endPoint y: 842, distance: 84.3
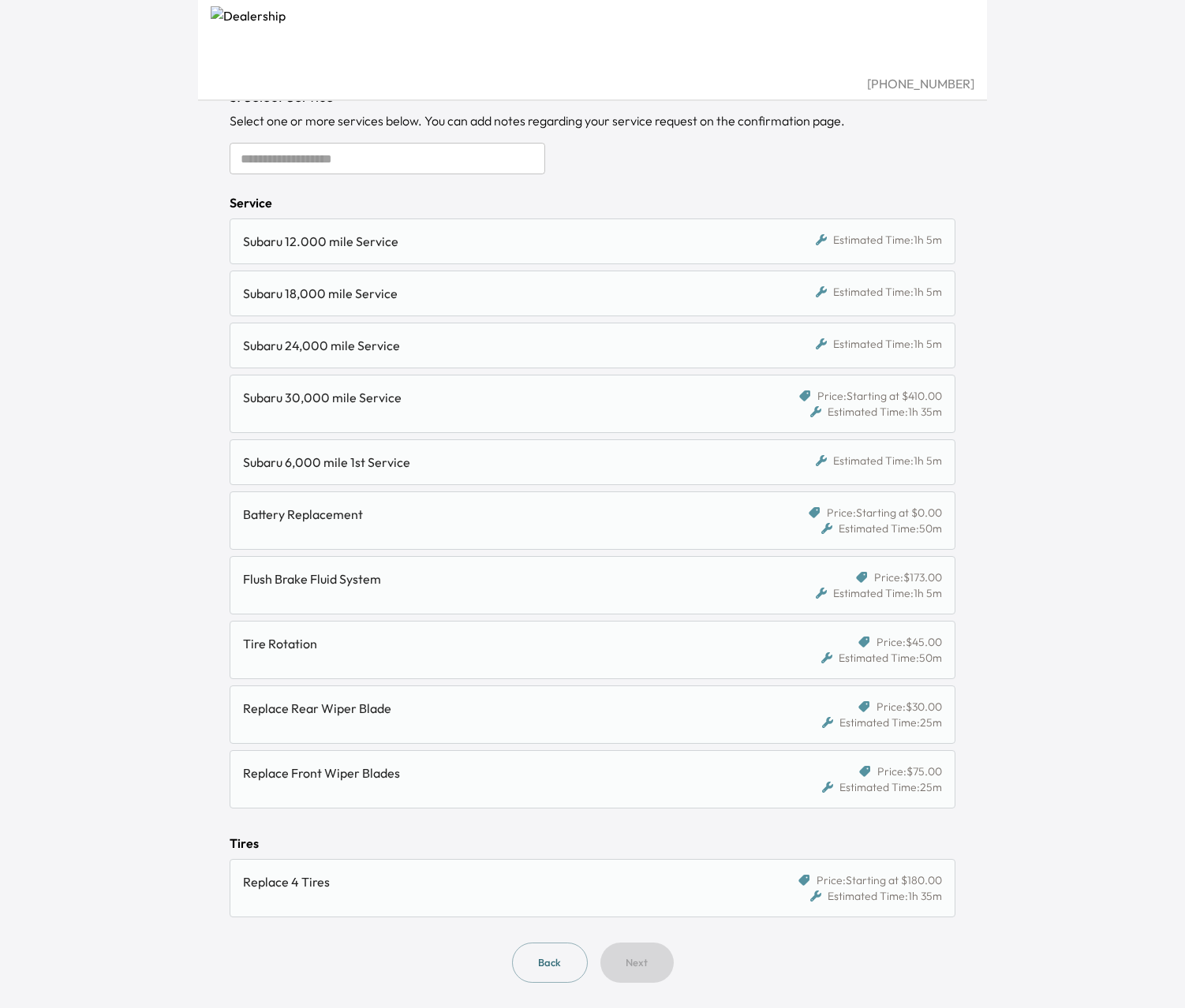
click at [886, 849] on div "Tires" at bounding box center [592, 844] width 726 height 19
click at [313, 650] on div "Tire Rotation" at bounding box center [499, 643] width 512 height 19
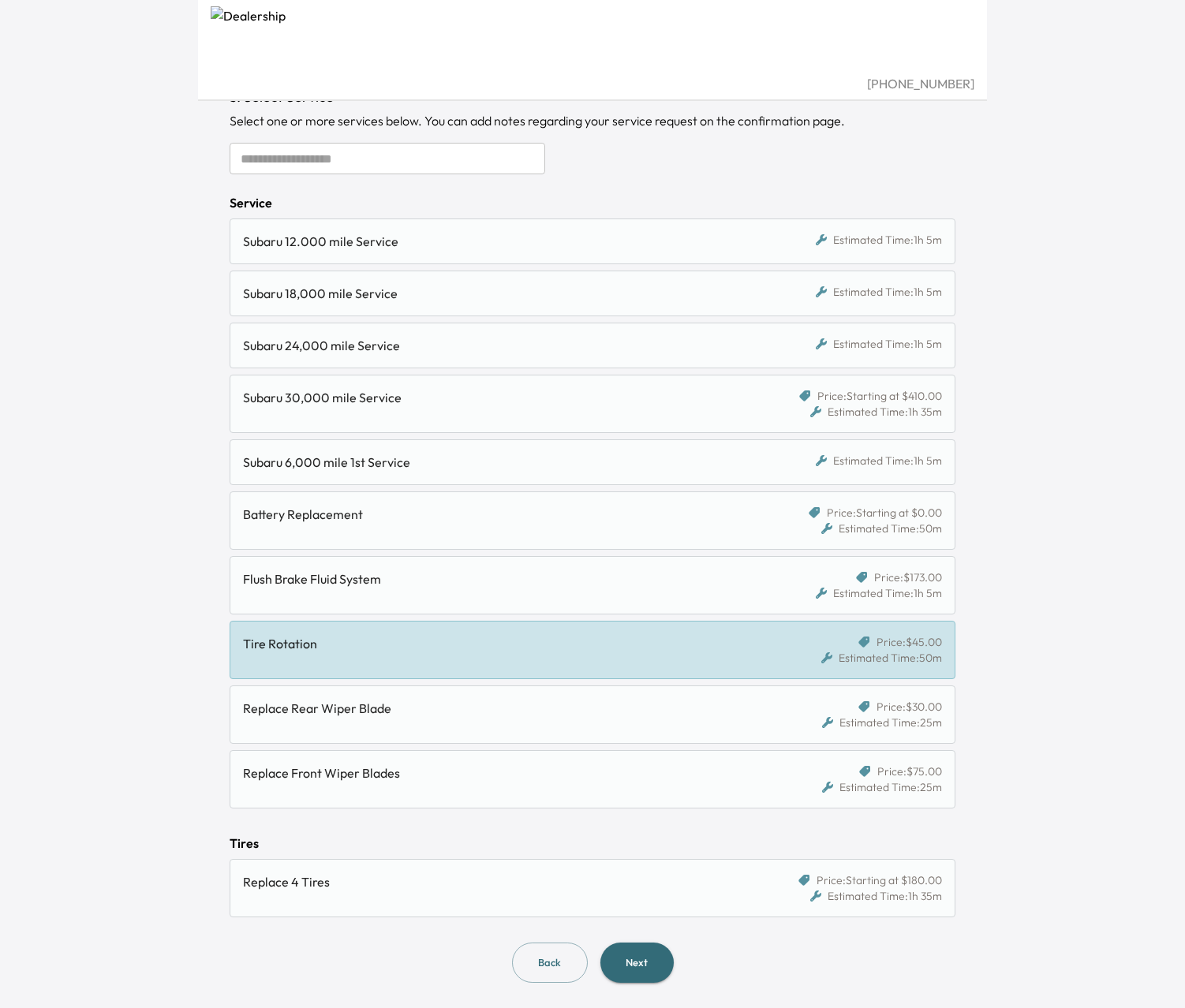
click at [413, 159] on input "text" at bounding box center [387, 158] width 316 height 31
click at [398, 470] on div "Subaru 6,000 mile 1st Service" at bounding box center [499, 462] width 512 height 19
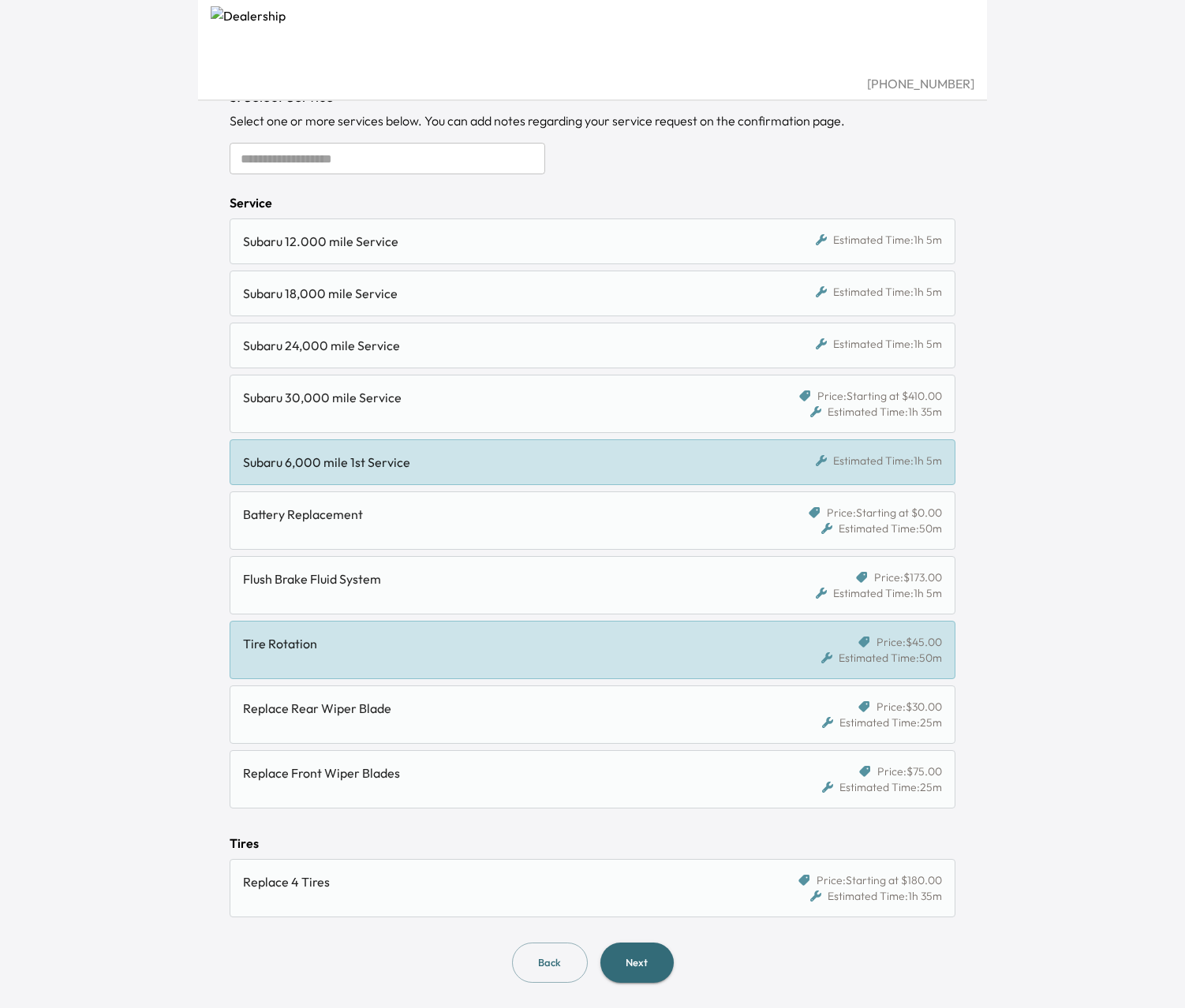
click at [306, 457] on div "Subaru 6,000 mile 1st Service" at bounding box center [499, 462] width 512 height 19
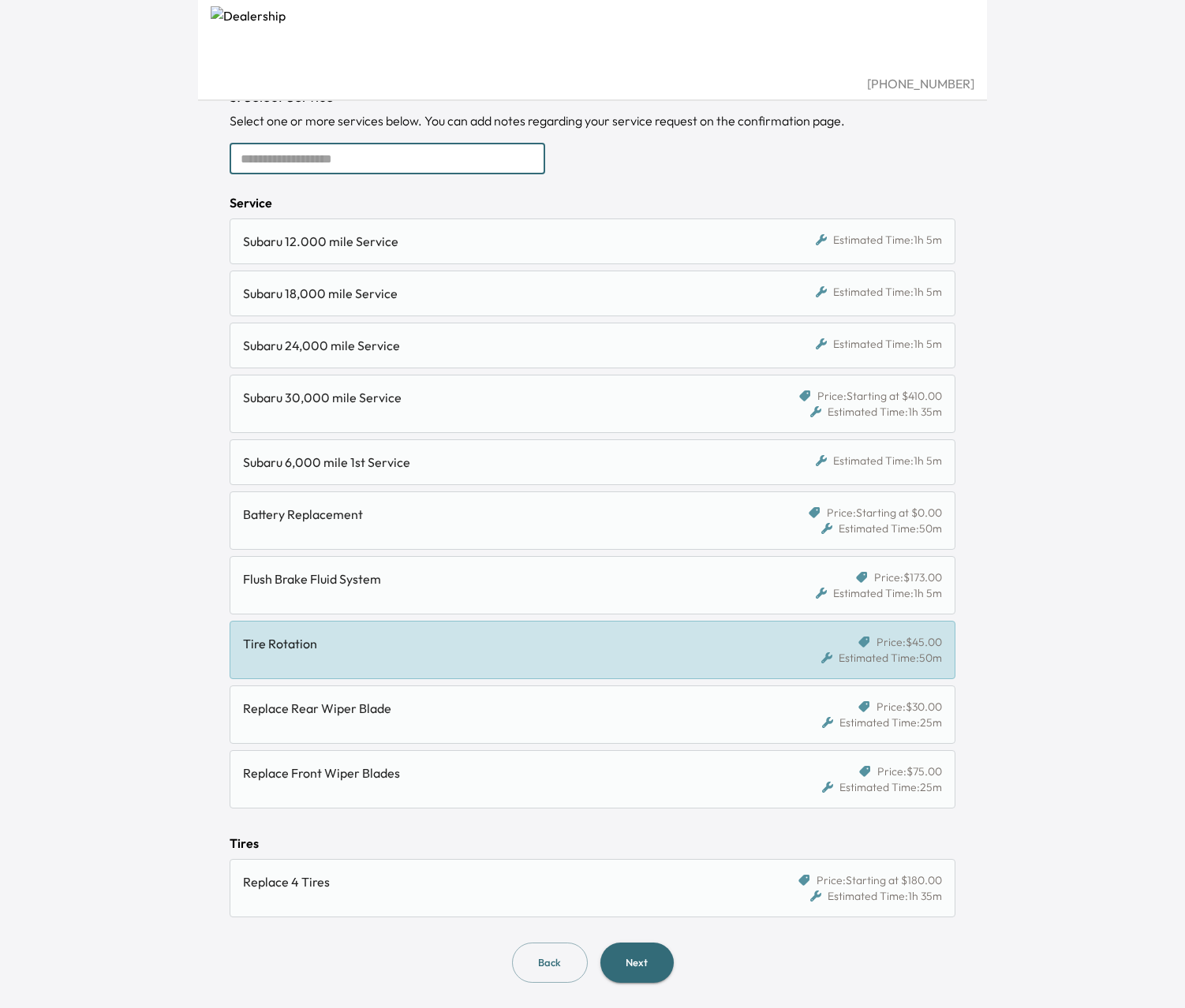
click at [291, 165] on input "text" at bounding box center [387, 158] width 316 height 31
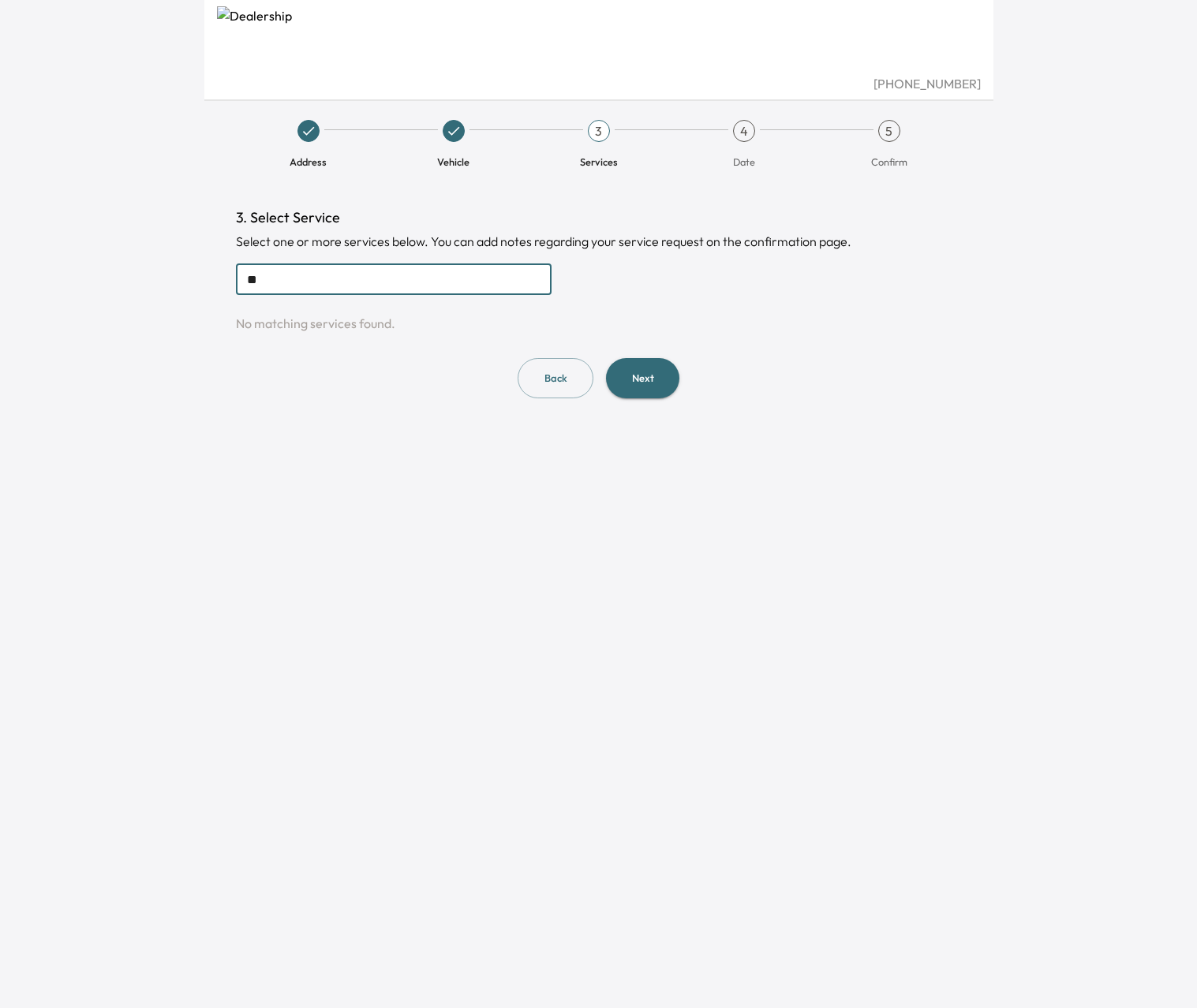
type input "*"
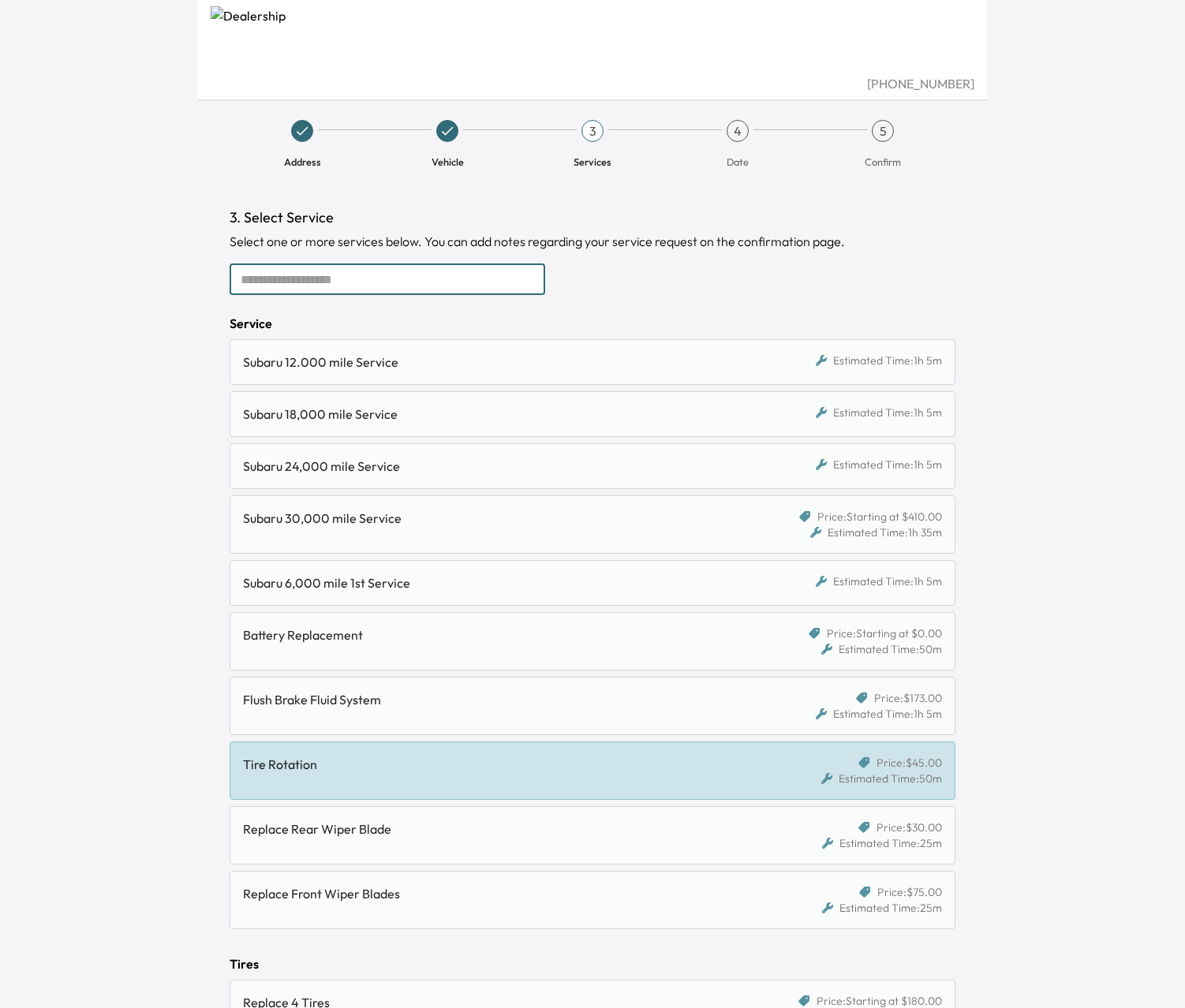
click at [284, 586] on div "Subaru 6,000 mile 1st Service" at bounding box center [499, 583] width 512 height 19
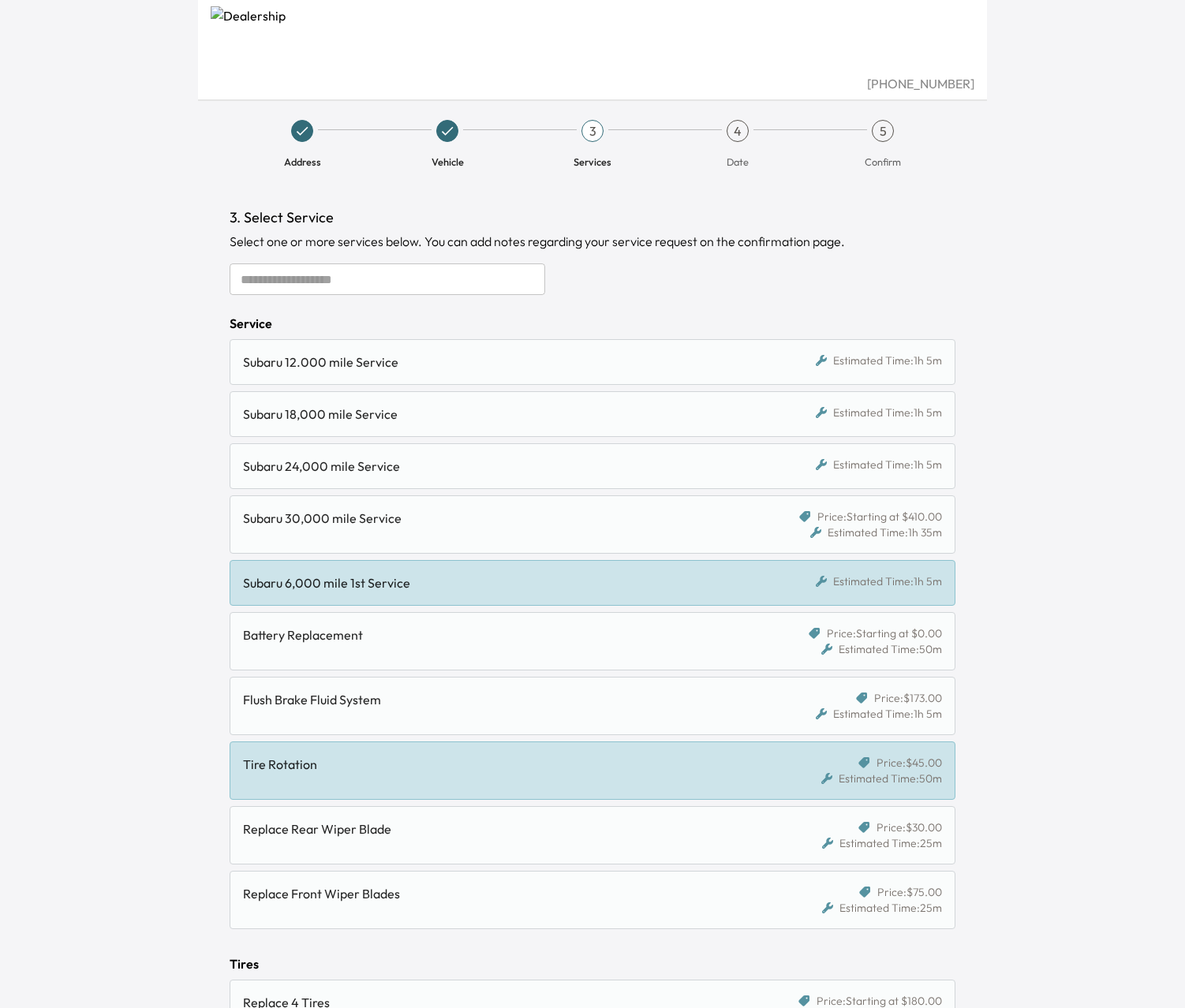
click at [161, 624] on div "[PHONE_NUMBER] Address Vehicle 3 Services 4 Date 5 Confirm 3. Select Service Se…" at bounding box center [592, 504] width 1185 height 1008
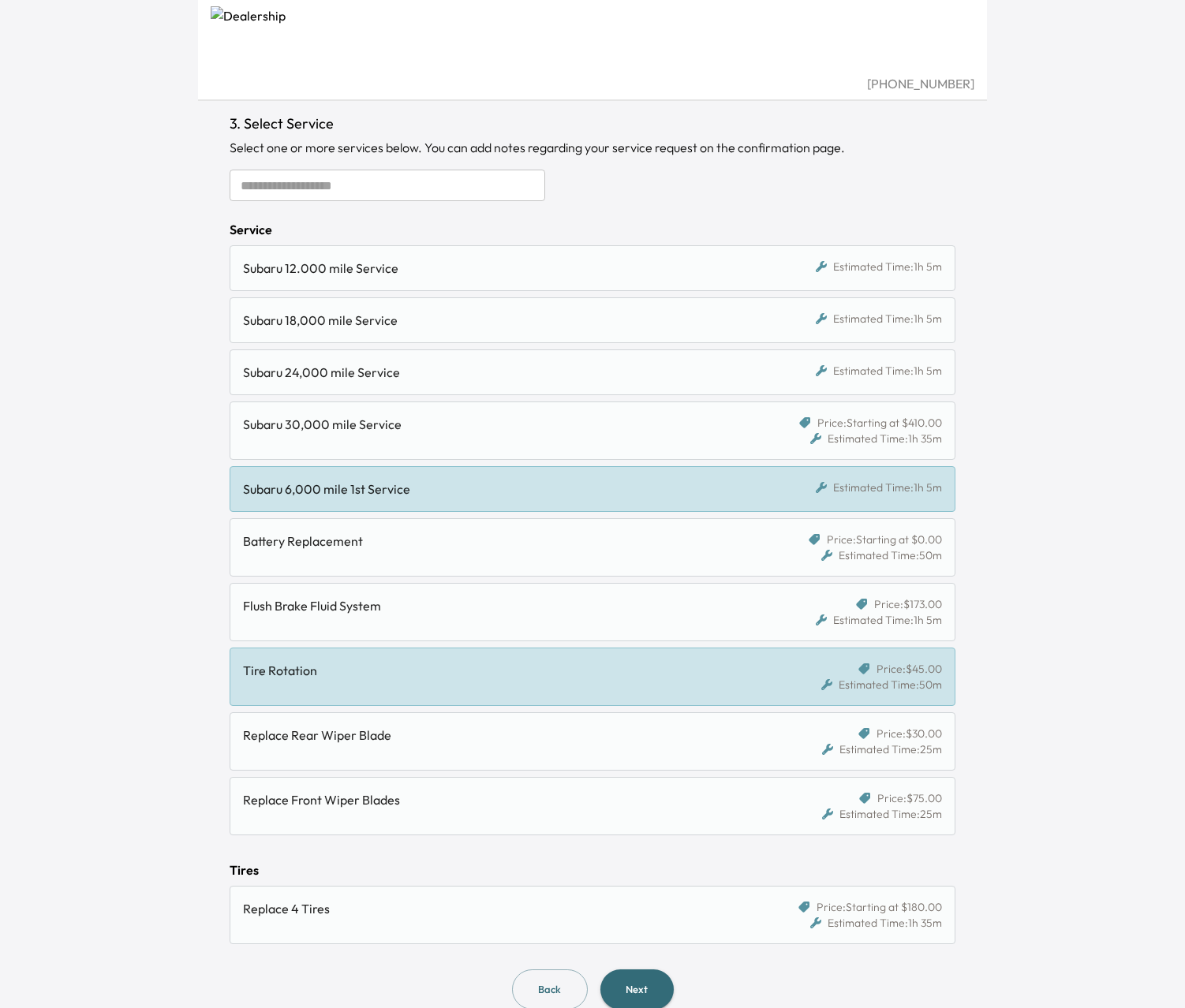
scroll to position [121, 0]
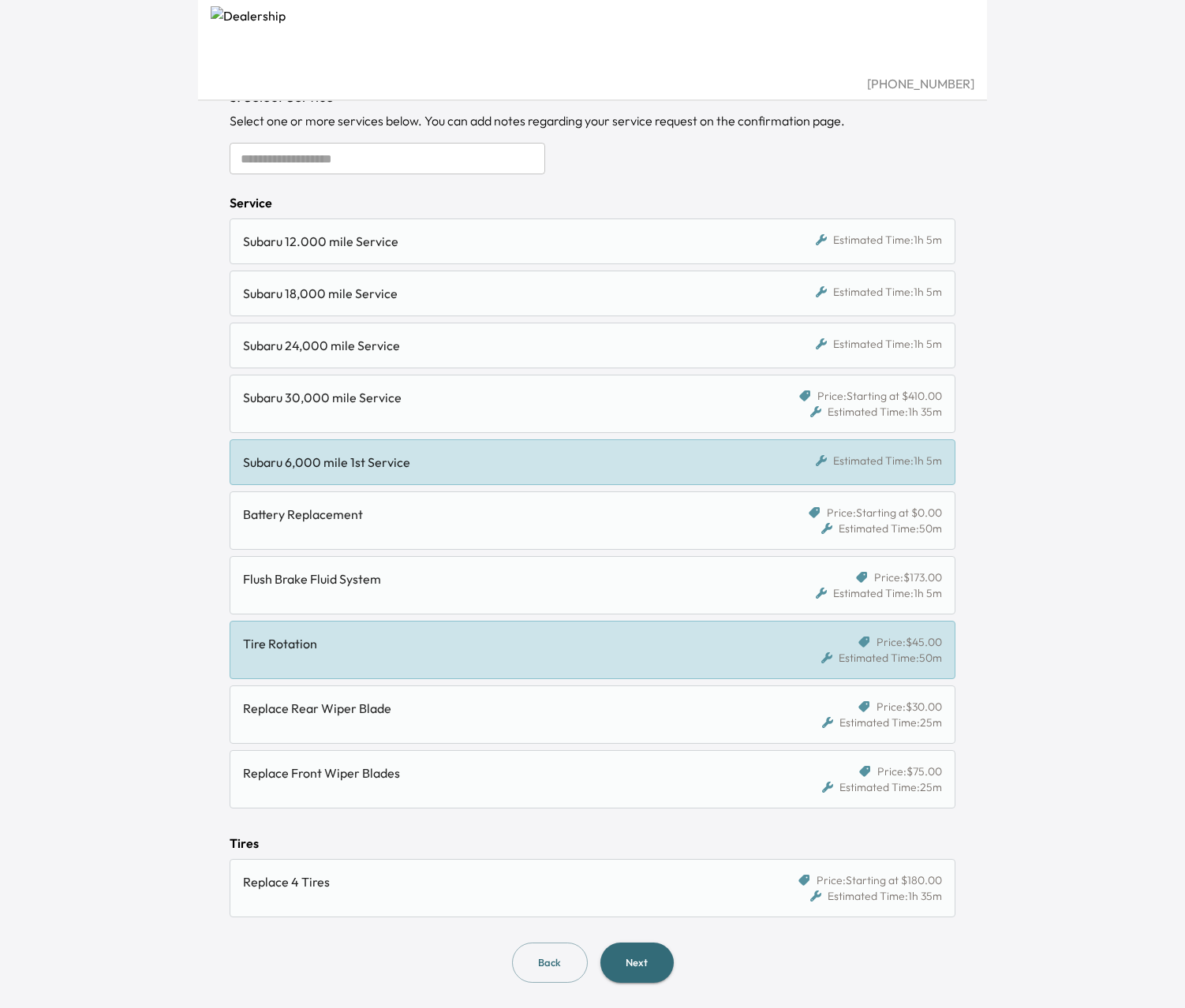
click at [625, 959] on button "Next" at bounding box center [637, 963] width 74 height 41
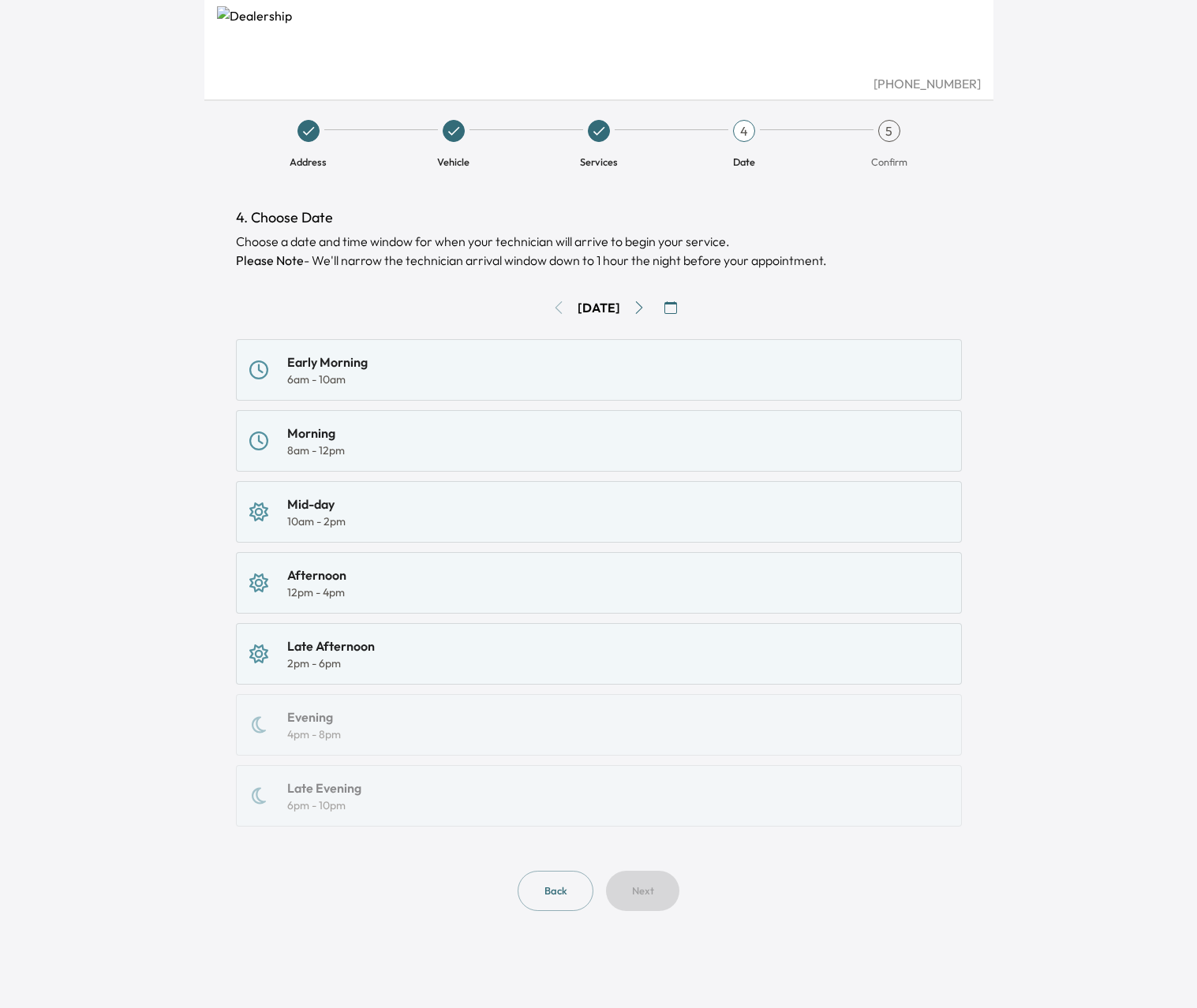
drag, startPoint x: 316, startPoint y: 652, endPoint x: 512, endPoint y: 785, distance: 236.9
click at [316, 653] on div "Late Afternoon" at bounding box center [331, 646] width 88 height 19
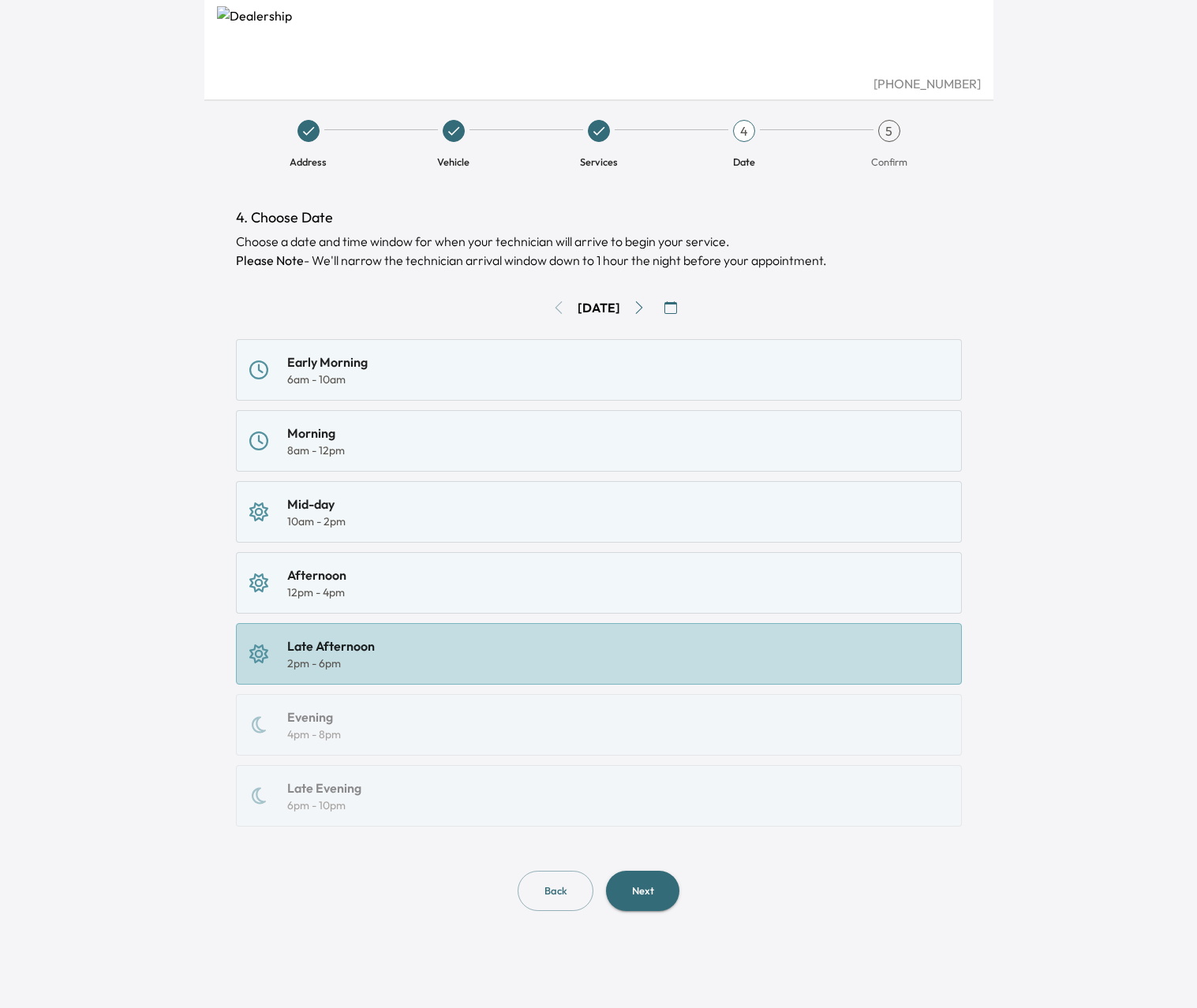
click at [657, 888] on button "Next" at bounding box center [642, 891] width 74 height 41
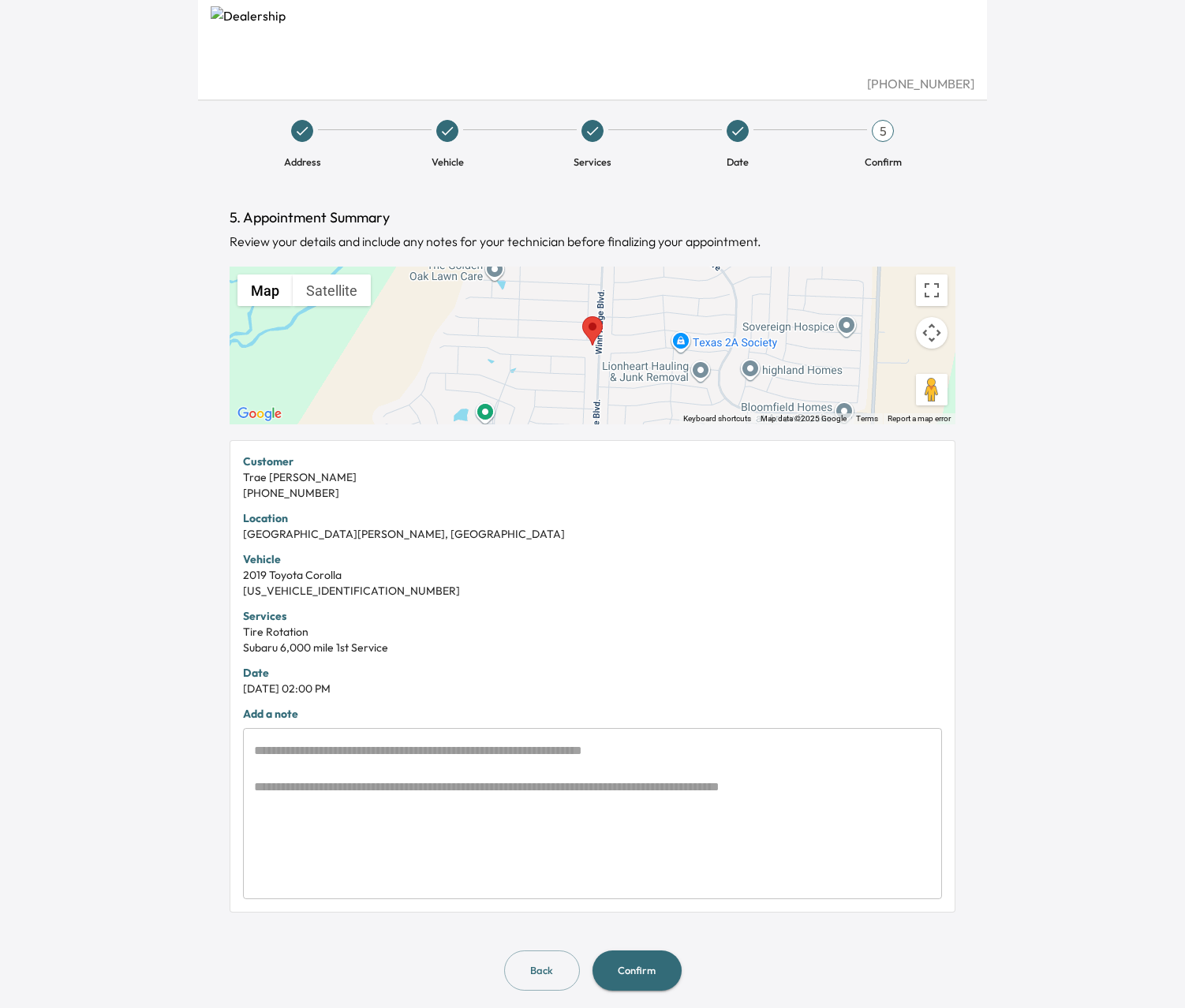
click at [631, 962] on button "Confirm" at bounding box center [637, 970] width 89 height 41
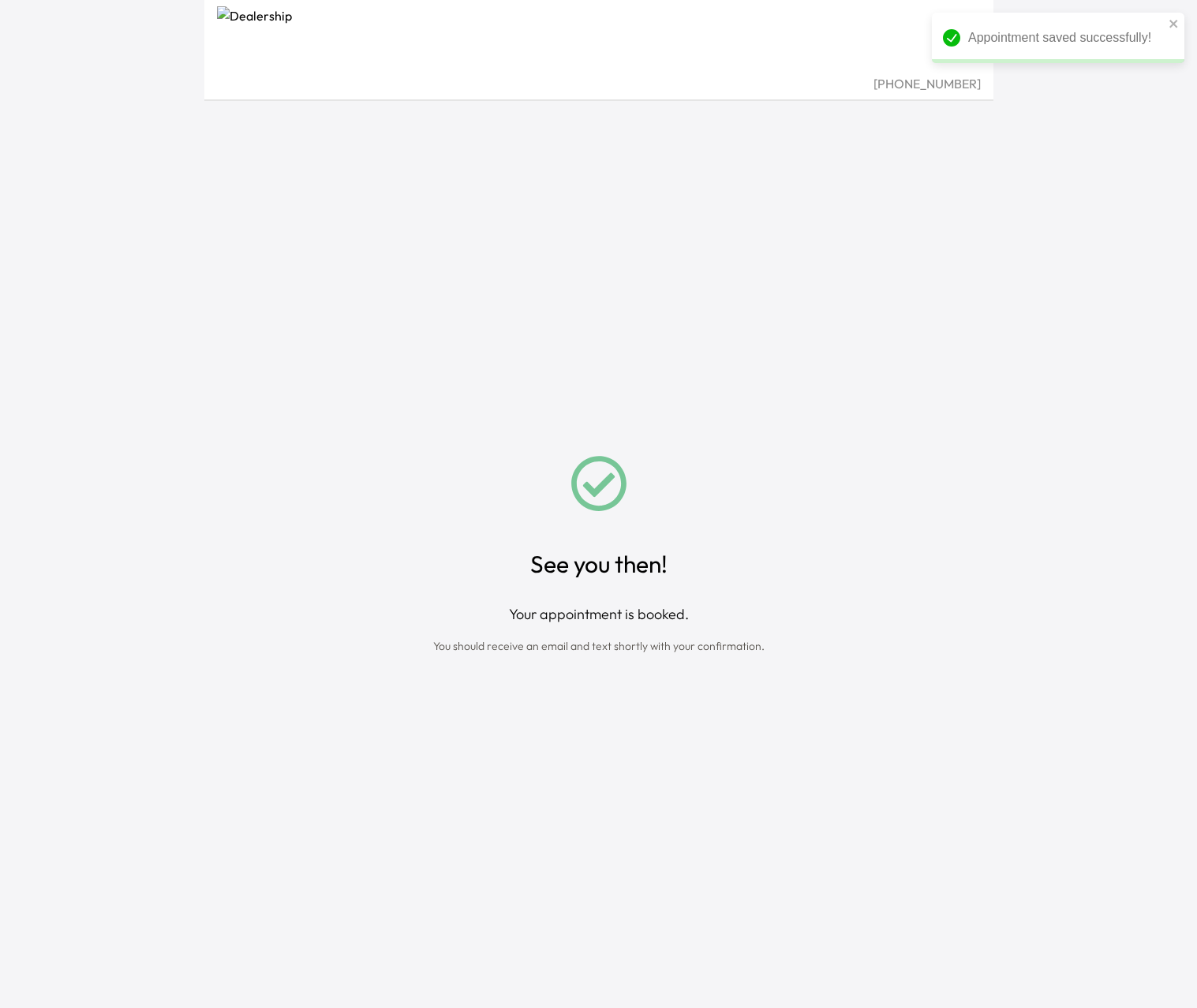
drag, startPoint x: 691, startPoint y: 340, endPoint x: 676, endPoint y: 308, distance: 35.3
